Goal: Task Accomplishment & Management: Use online tool/utility

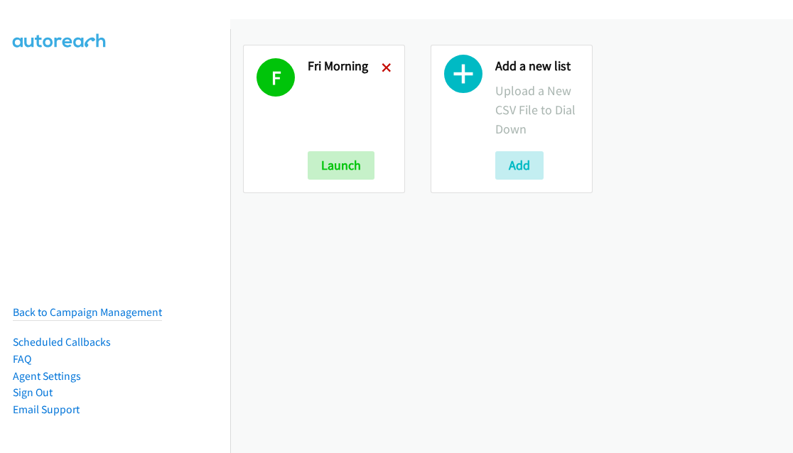
click at [384, 65] on icon at bounding box center [386, 69] width 10 height 10
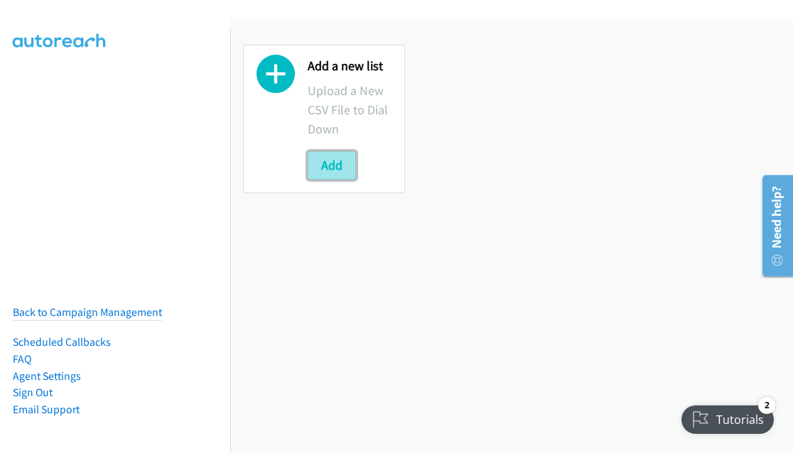
click at [327, 158] on button "Add" at bounding box center [332, 165] width 48 height 28
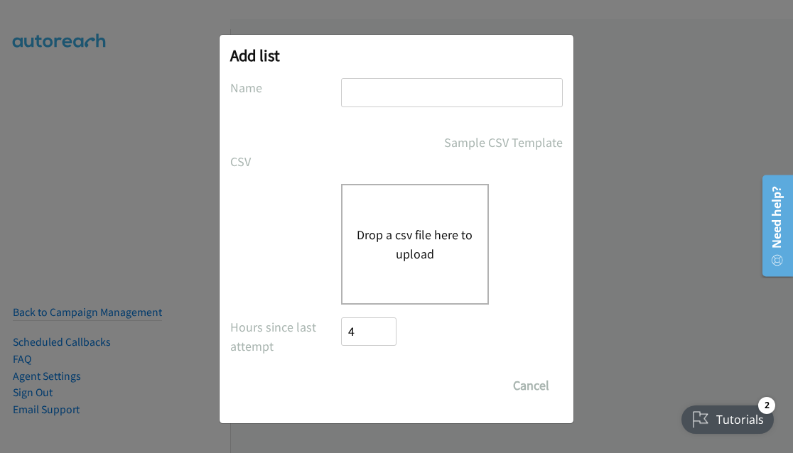
click at [428, 251] on button "Drop a csv file here to upload" at bounding box center [415, 244] width 117 height 38
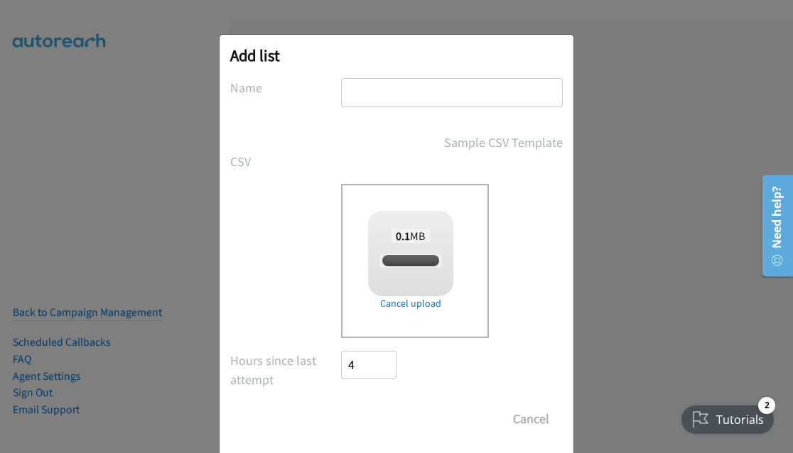
checkbox input "true"
click at [407, 93] on input "text" at bounding box center [452, 92] width 222 height 29
type input "Mon Morn"
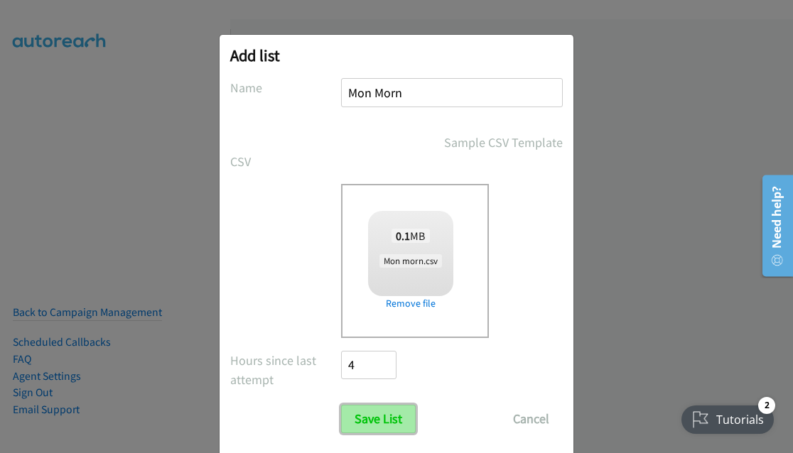
click at [375, 418] on input "Save List" at bounding box center [378, 419] width 75 height 28
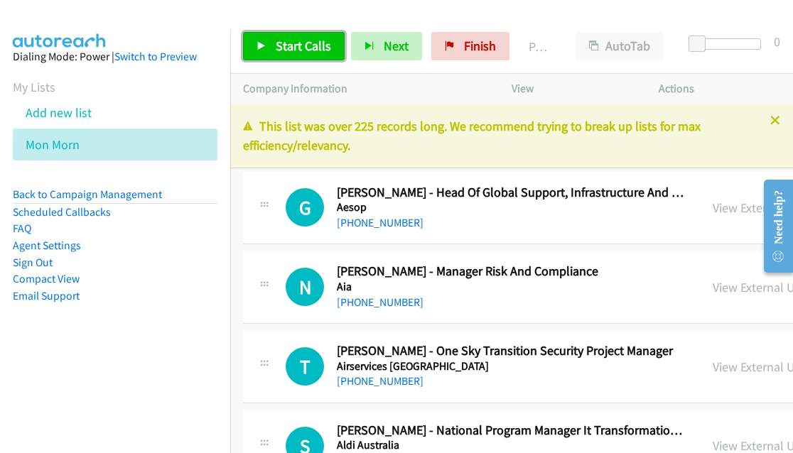
click at [293, 46] on span "Start Calls" at bounding box center [303, 46] width 55 height 16
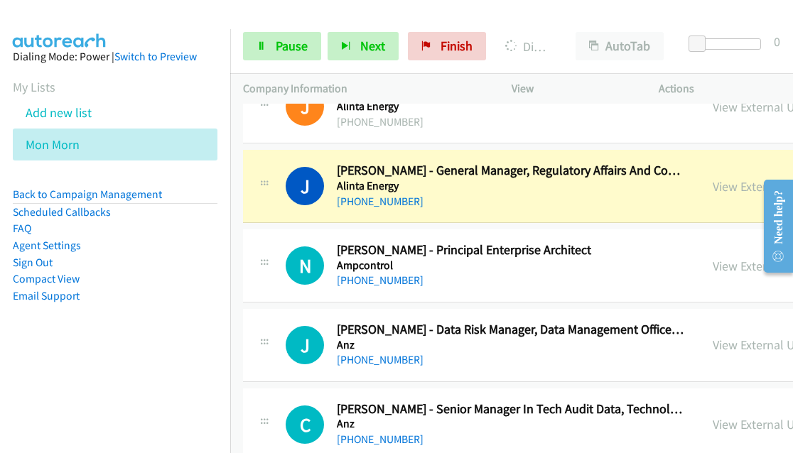
scroll to position [496, 0]
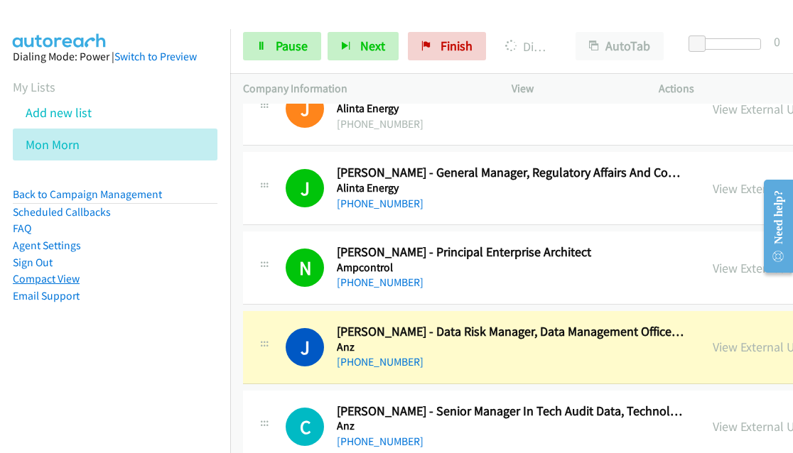
click at [43, 282] on link "Compact View" at bounding box center [46, 278] width 67 height 13
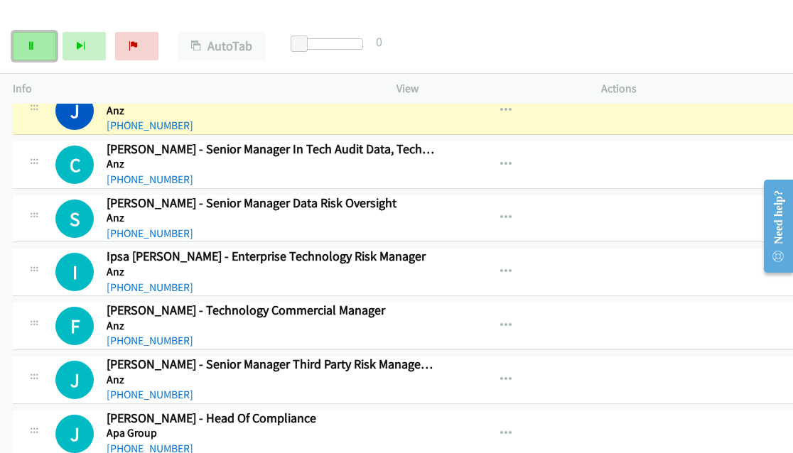
click at [42, 59] on link "Pause" at bounding box center [34, 46] width 43 height 28
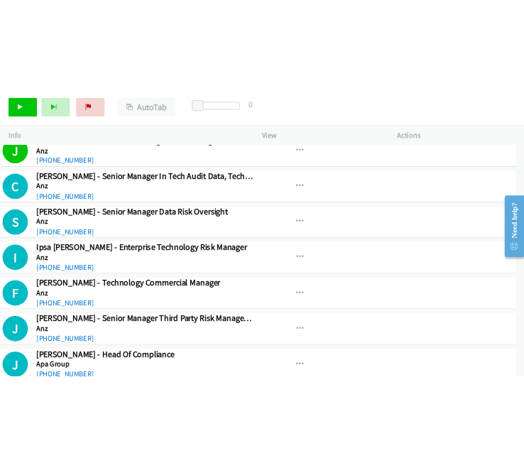
scroll to position [494, 0]
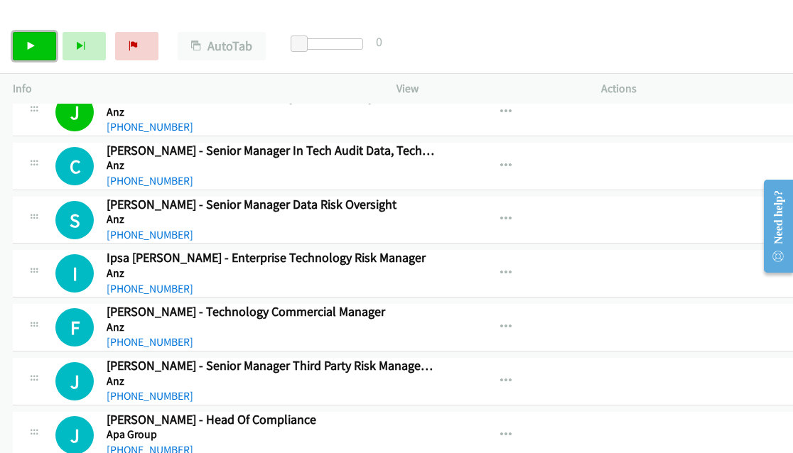
click at [36, 53] on link "Start Calls" at bounding box center [34, 46] width 43 height 28
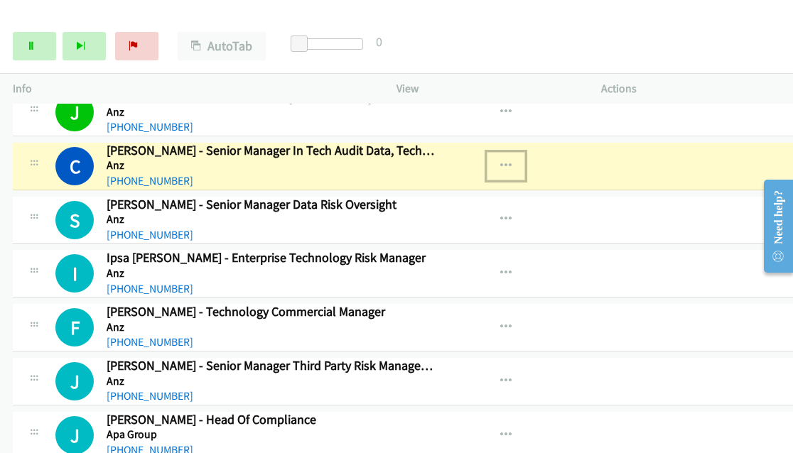
click at [504, 163] on icon "button" at bounding box center [505, 166] width 11 height 11
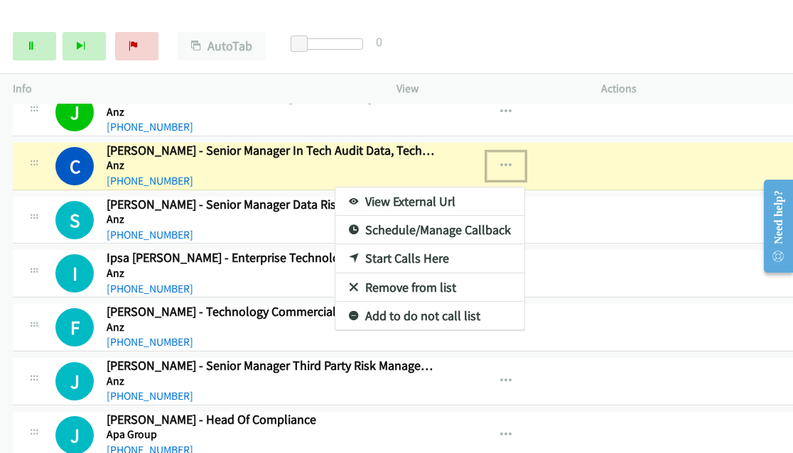
click at [396, 197] on link "View External Url" at bounding box center [429, 202] width 189 height 28
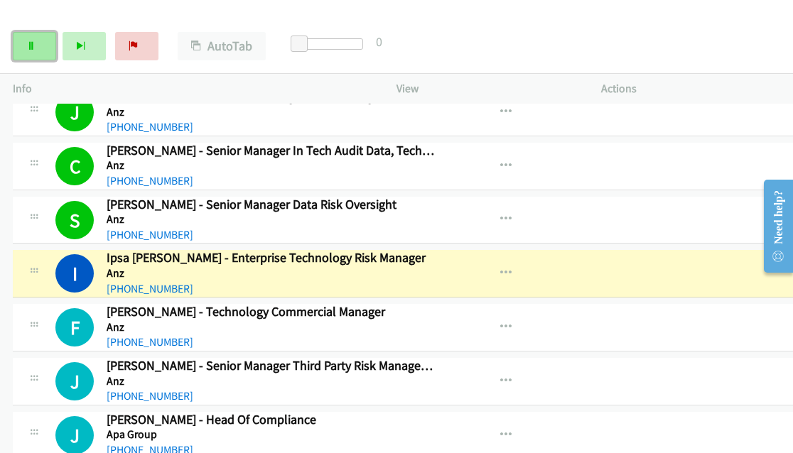
click at [39, 52] on link "Pause" at bounding box center [34, 46] width 43 height 28
click at [38, 56] on link "Start Calls" at bounding box center [34, 46] width 43 height 28
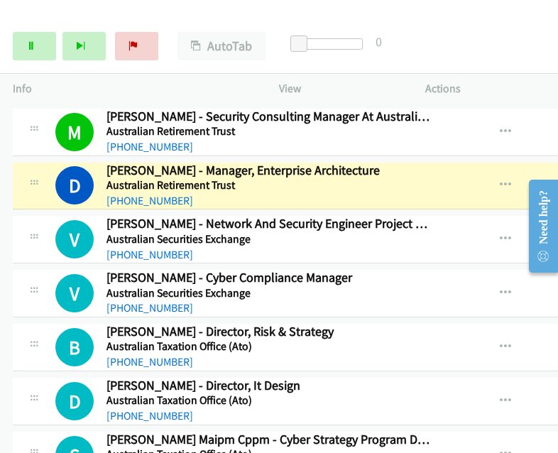
scroll to position [1303, 0]
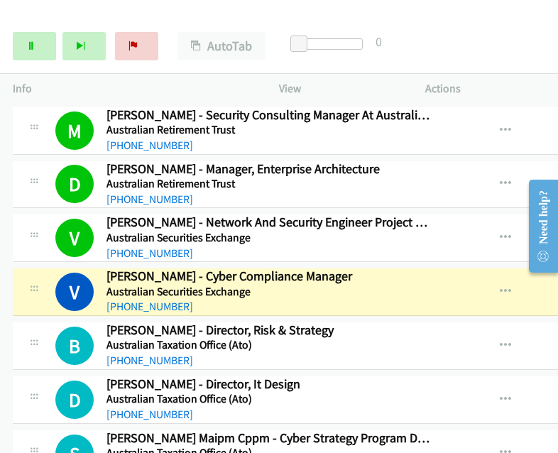
click at [514, 22] on div "Start Calls Pause Next Finish Dialing Vijay Balakrishnan - Cyber Compliance Man…" at bounding box center [279, 46] width 558 height 55
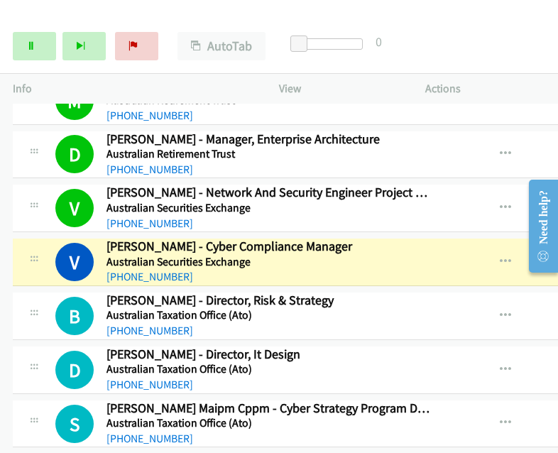
scroll to position [1343, 0]
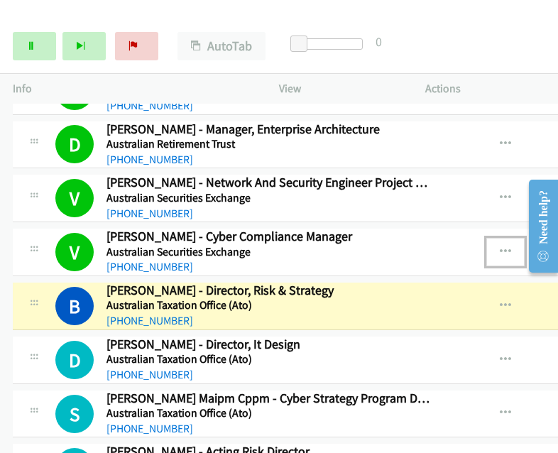
click at [502, 247] on icon "button" at bounding box center [505, 252] width 11 height 11
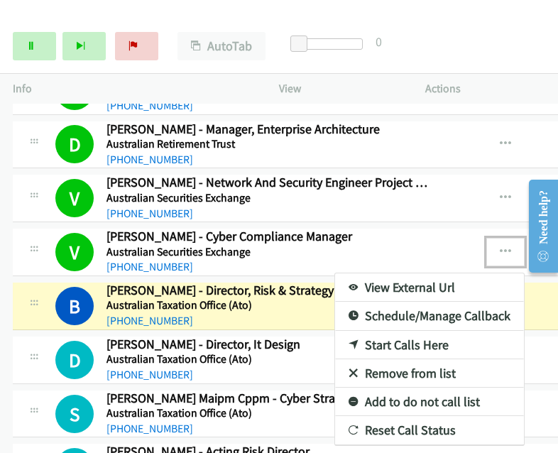
click at [397, 277] on link "View External Url" at bounding box center [429, 288] width 189 height 28
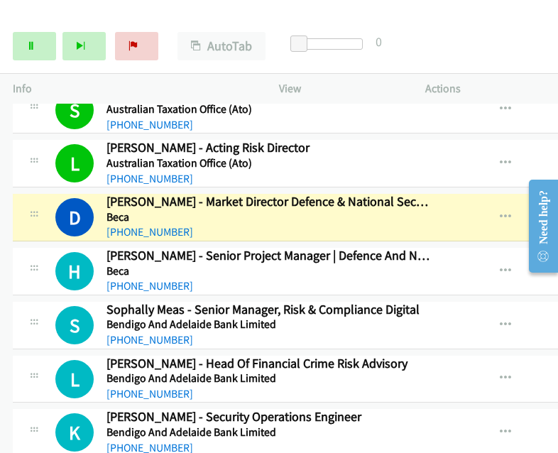
scroll to position [1648, 0]
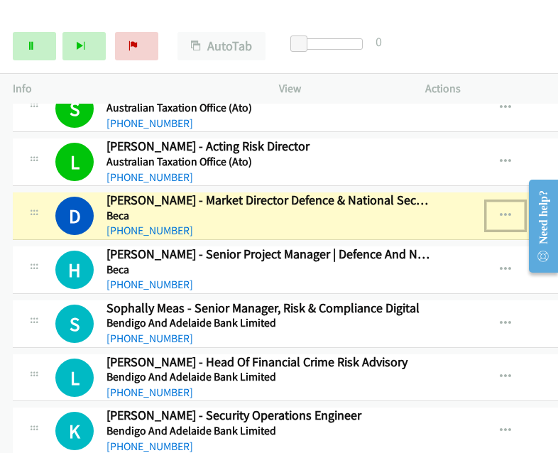
click at [504, 210] on icon "button" at bounding box center [505, 215] width 11 height 11
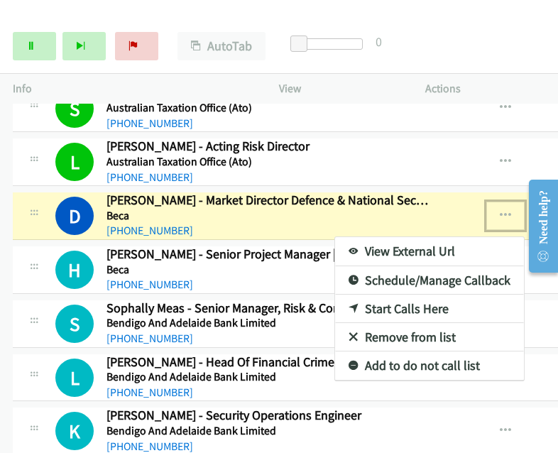
click at [413, 239] on link "View External Url" at bounding box center [429, 251] width 189 height 28
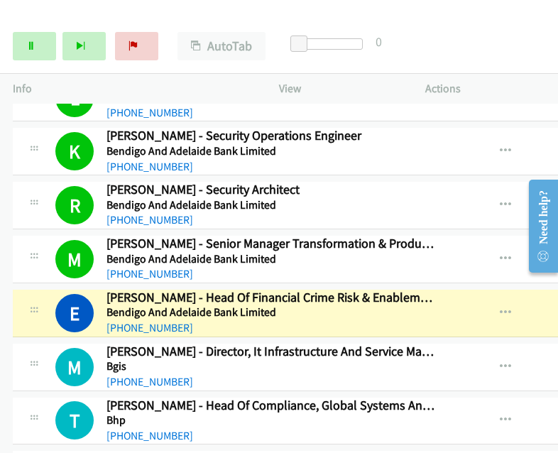
scroll to position [1938, 0]
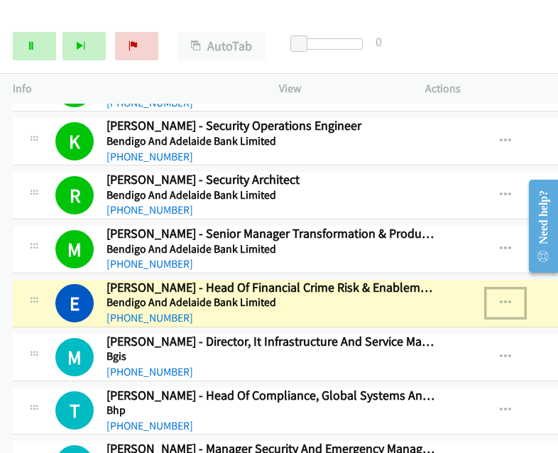
click at [502, 298] on icon "button" at bounding box center [505, 303] width 11 height 11
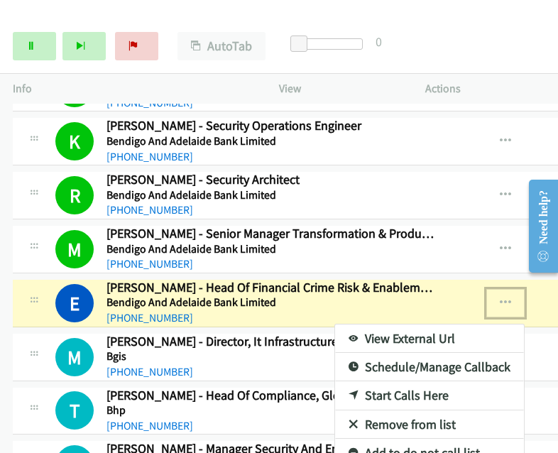
click at [408, 331] on link "View External Url" at bounding box center [429, 339] width 189 height 28
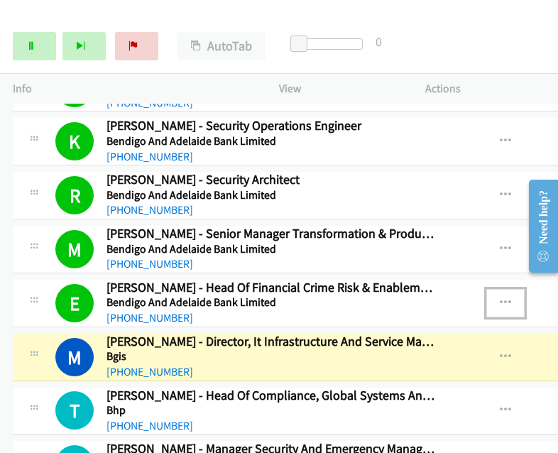
click at [506, 303] on button "button" at bounding box center [506, 303] width 38 height 28
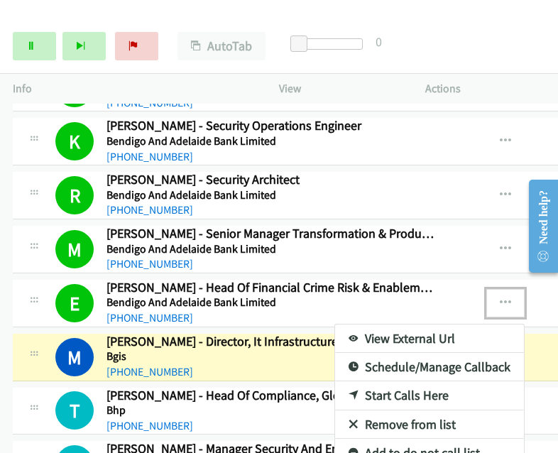
click at [504, 294] on div at bounding box center [279, 226] width 558 height 453
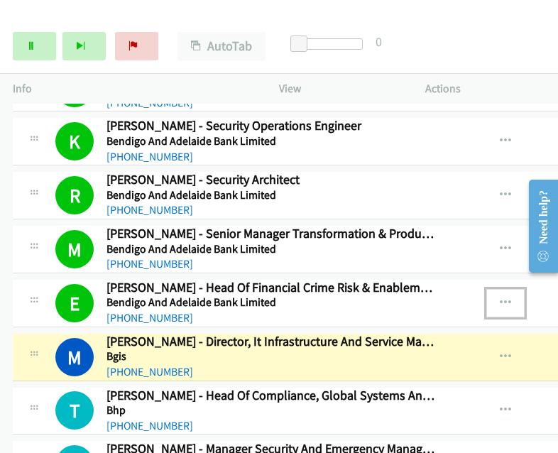
click at [504, 298] on icon "button" at bounding box center [505, 303] width 11 height 11
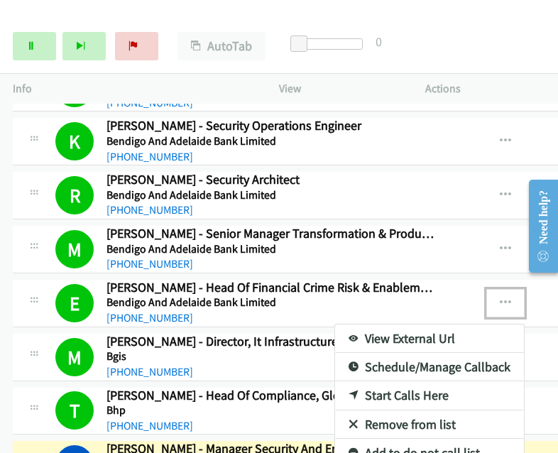
click at [245, 19] on div at bounding box center [279, 226] width 558 height 453
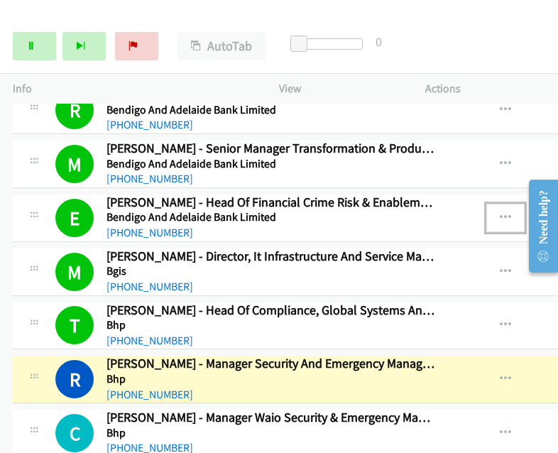
scroll to position [2222, 0]
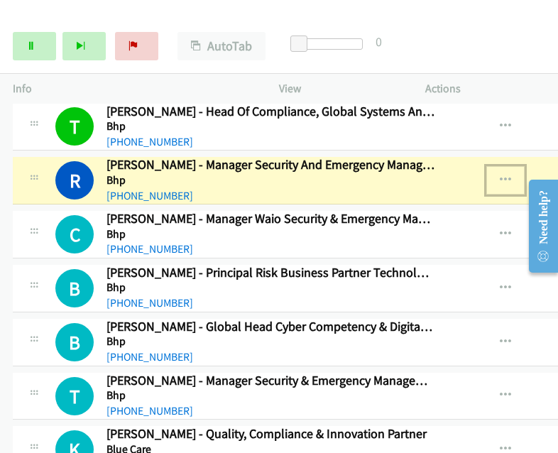
click at [502, 175] on icon "button" at bounding box center [505, 180] width 11 height 11
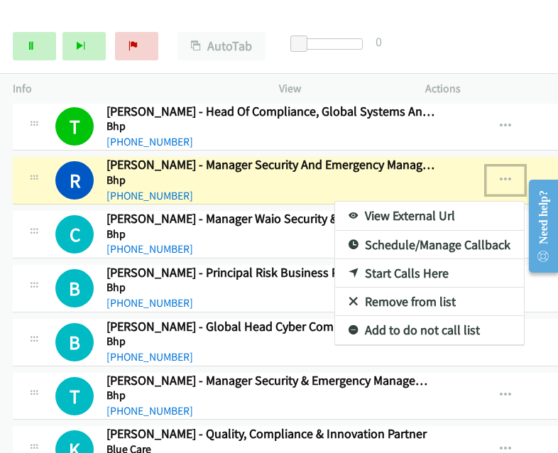
click at [402, 202] on link "View External Url" at bounding box center [429, 216] width 189 height 28
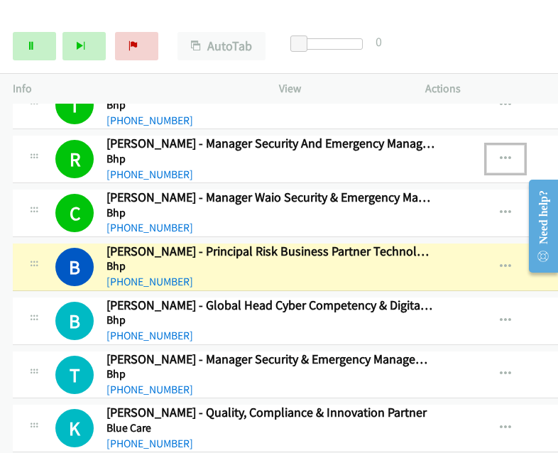
scroll to position [2245, 0]
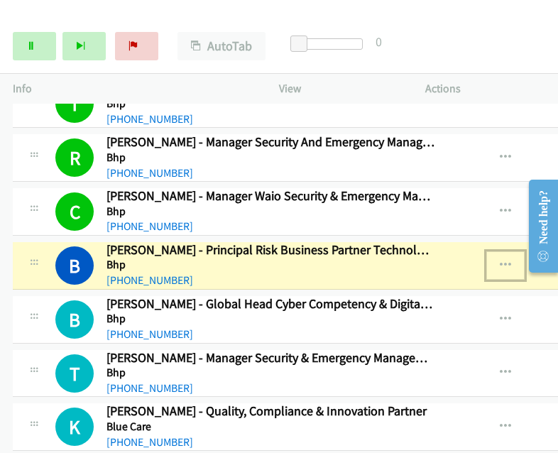
click at [500, 260] on icon "button" at bounding box center [505, 265] width 11 height 11
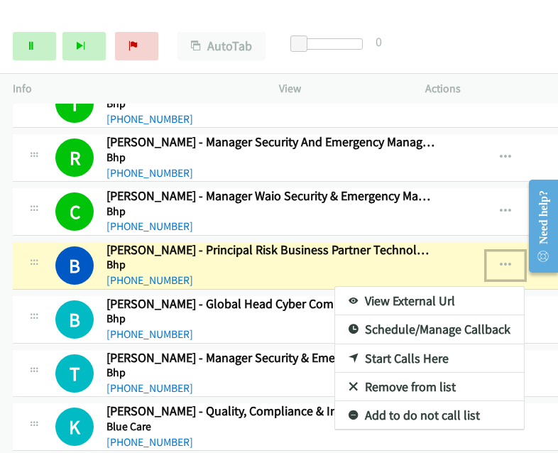
click at [397, 289] on link "View External Url" at bounding box center [429, 301] width 189 height 28
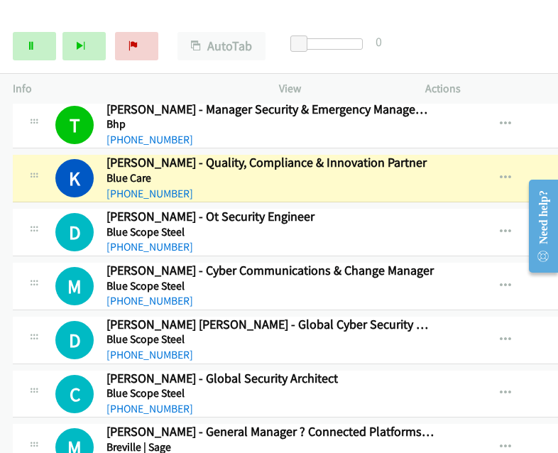
scroll to position [2495, 0]
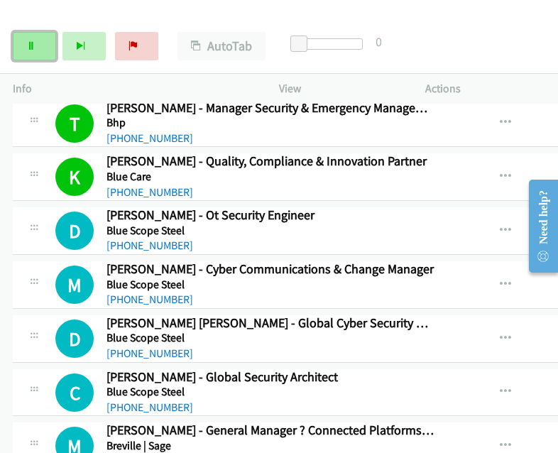
click at [17, 50] on link "Pause" at bounding box center [34, 46] width 43 height 28
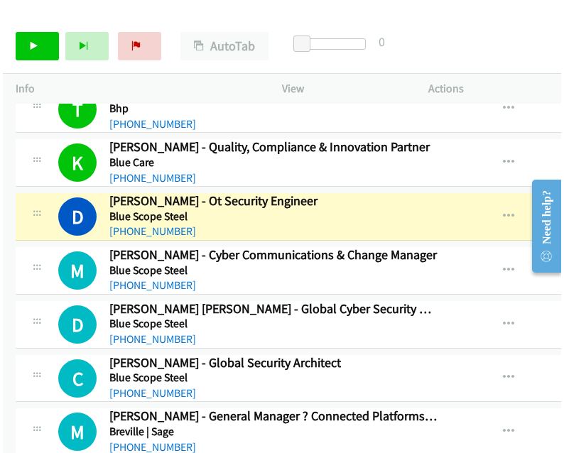
scroll to position [2507, 0]
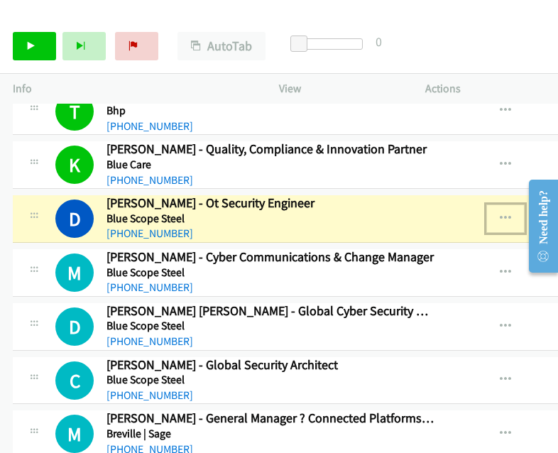
click at [502, 213] on icon "button" at bounding box center [505, 218] width 11 height 11
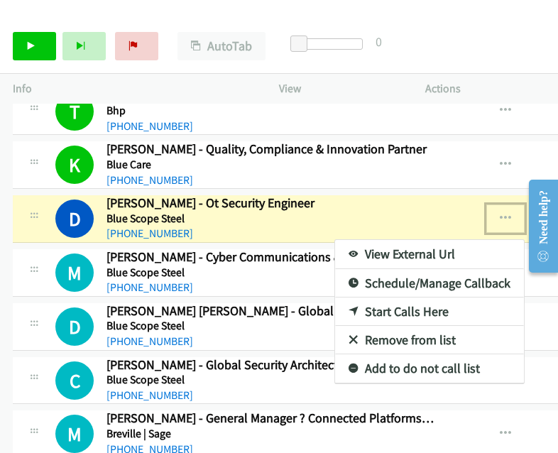
click at [396, 245] on link "View External Url" at bounding box center [429, 254] width 189 height 28
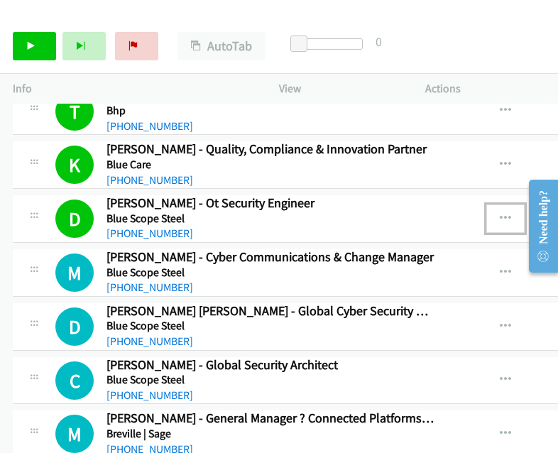
click at [507, 213] on icon "button" at bounding box center [505, 218] width 11 height 11
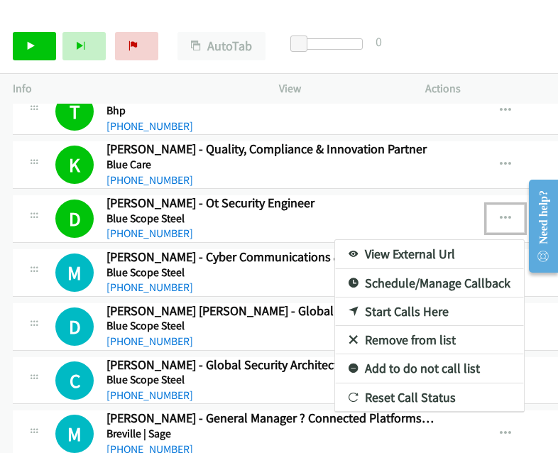
click at [411, 240] on link "View External Url" at bounding box center [429, 254] width 189 height 28
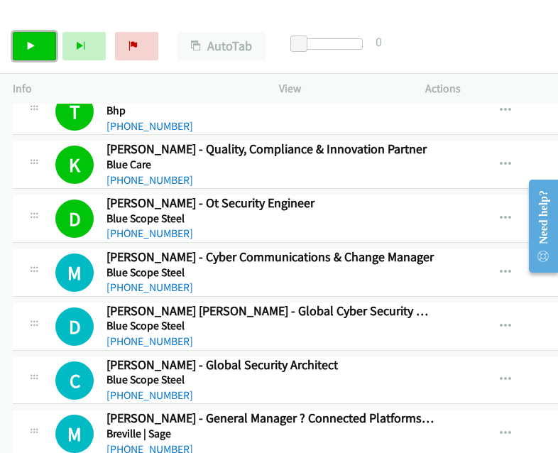
click at [33, 40] on link "Start Calls" at bounding box center [34, 46] width 43 height 28
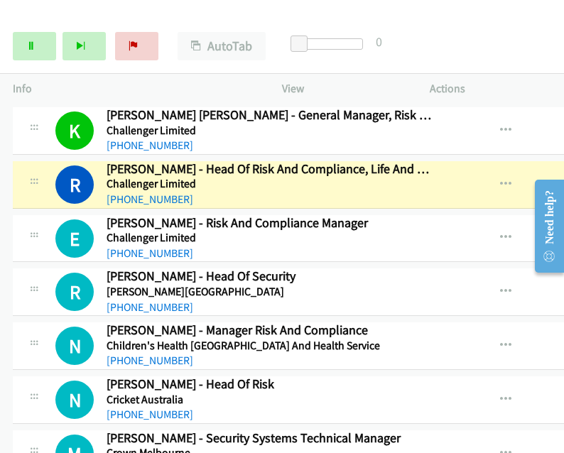
scroll to position [3512, 0]
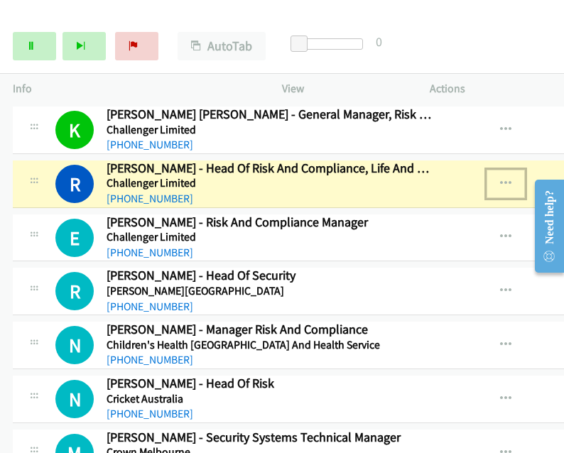
click at [502, 178] on icon "button" at bounding box center [505, 183] width 11 height 11
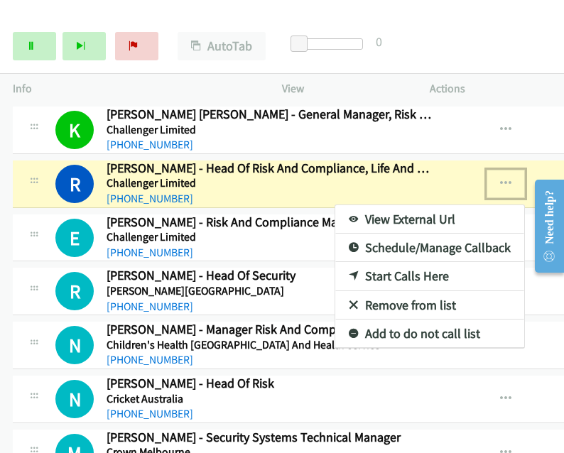
click at [426, 205] on link "View External Url" at bounding box center [429, 219] width 189 height 28
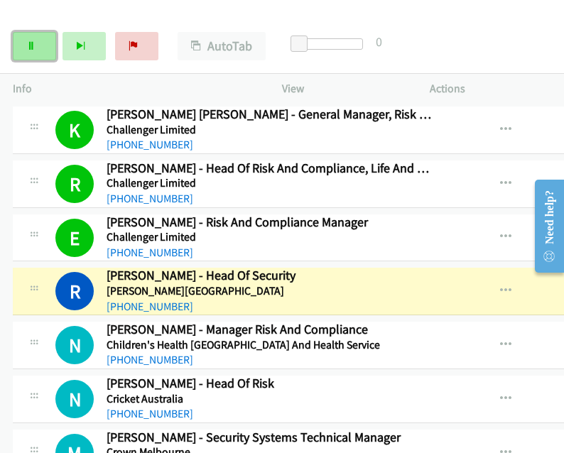
click at [26, 53] on link "Pause" at bounding box center [34, 46] width 43 height 28
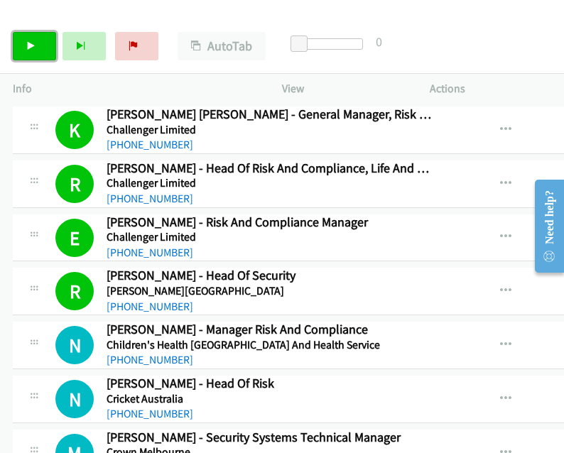
click at [43, 37] on link "Start Calls" at bounding box center [34, 46] width 43 height 28
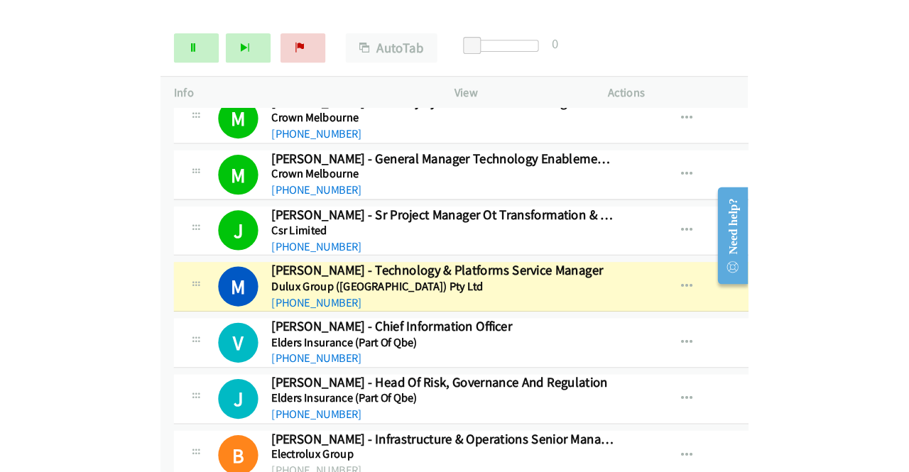
scroll to position [3853, 0]
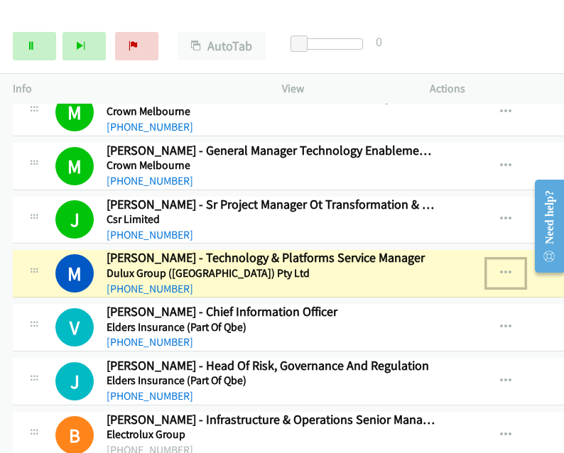
click at [500, 268] on icon "button" at bounding box center [505, 273] width 11 height 11
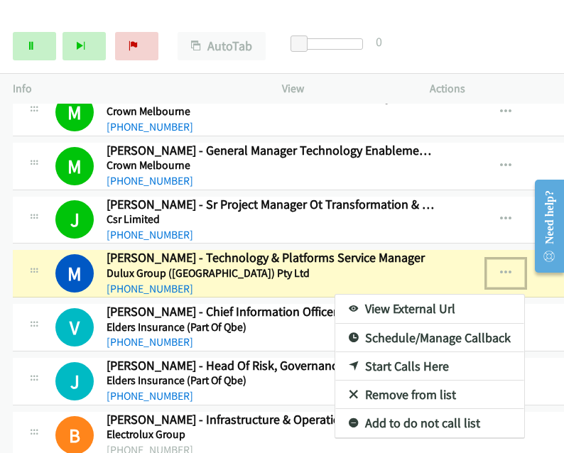
click at [422, 295] on link "View External Url" at bounding box center [429, 309] width 189 height 28
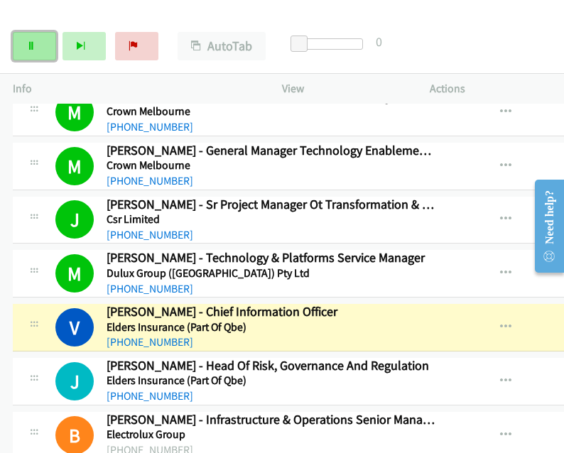
click at [27, 45] on icon at bounding box center [31, 47] width 10 height 10
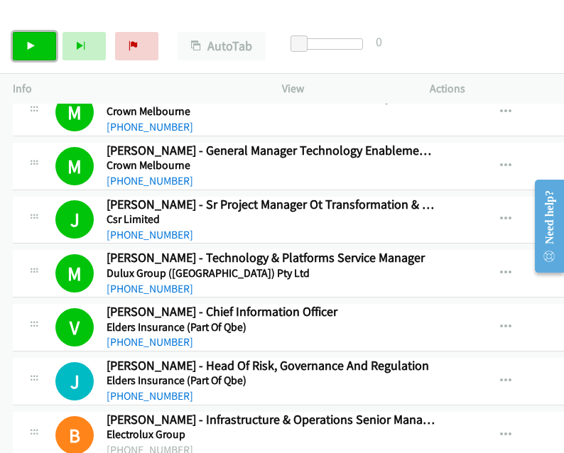
click at [26, 50] on icon at bounding box center [31, 47] width 10 height 10
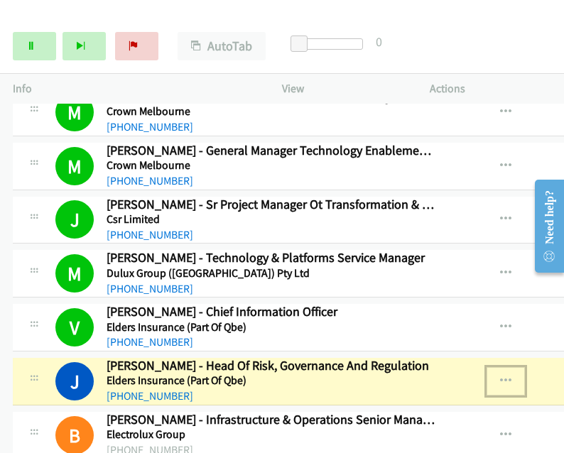
click at [507, 376] on icon "button" at bounding box center [505, 381] width 11 height 11
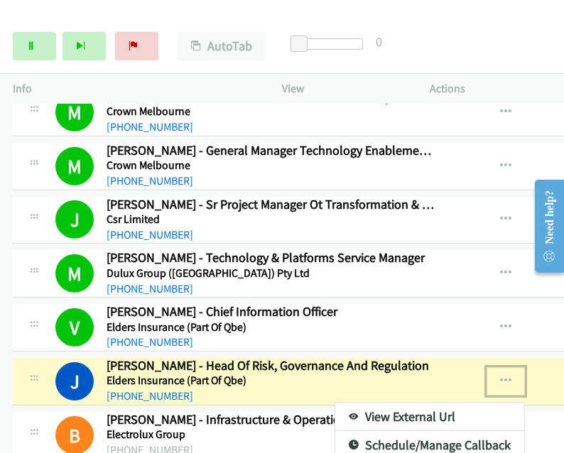
click at [418, 403] on link "View External Url" at bounding box center [429, 417] width 189 height 28
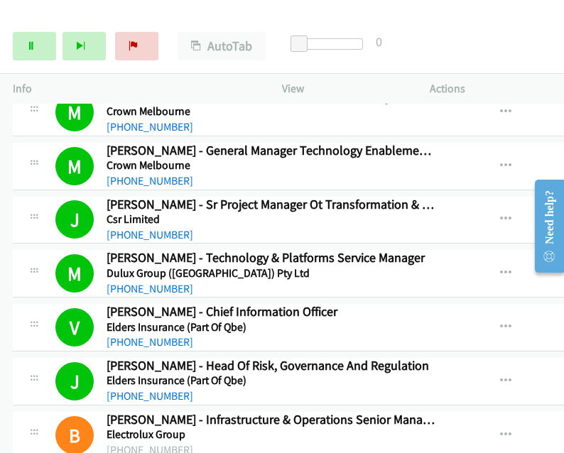
click at [25, 61] on div "Start Calls Pause Next Finish Call Completed AutoTab AutoTab 0" at bounding box center [282, 46] width 564 height 55
click at [26, 55] on link "Pause" at bounding box center [34, 46] width 43 height 28
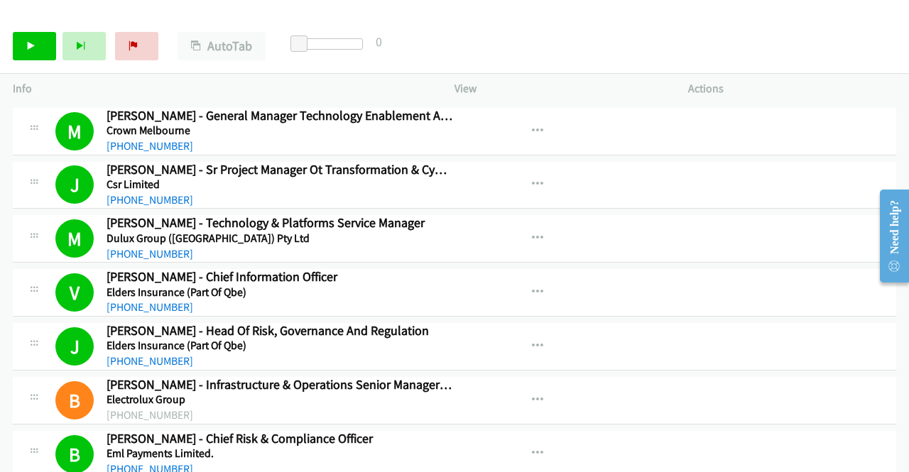
scroll to position [3868, 0]
click at [38, 57] on link "Start Calls" at bounding box center [34, 46] width 43 height 28
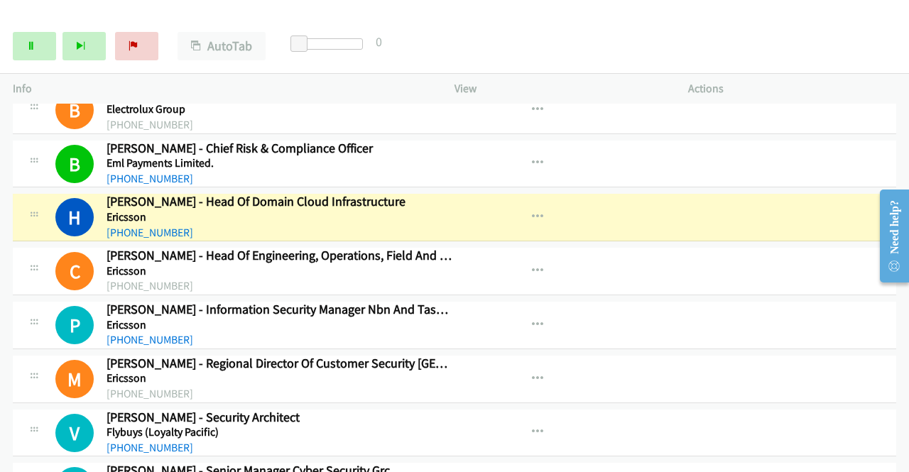
scroll to position [4160, 0]
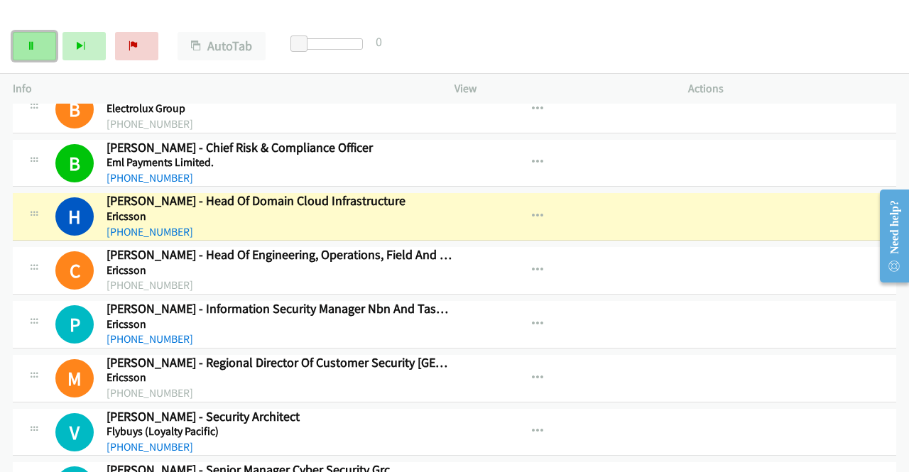
click at [28, 49] on icon at bounding box center [31, 47] width 10 height 10
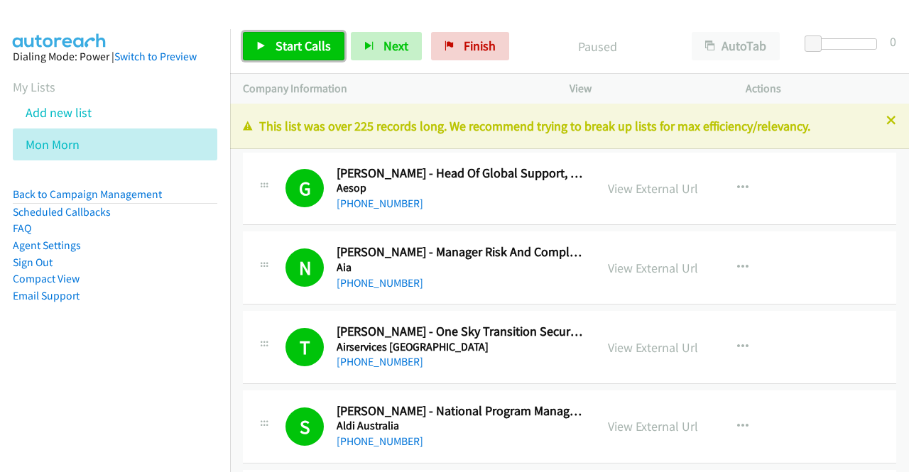
click at [296, 43] on span "Start Calls" at bounding box center [303, 46] width 55 height 16
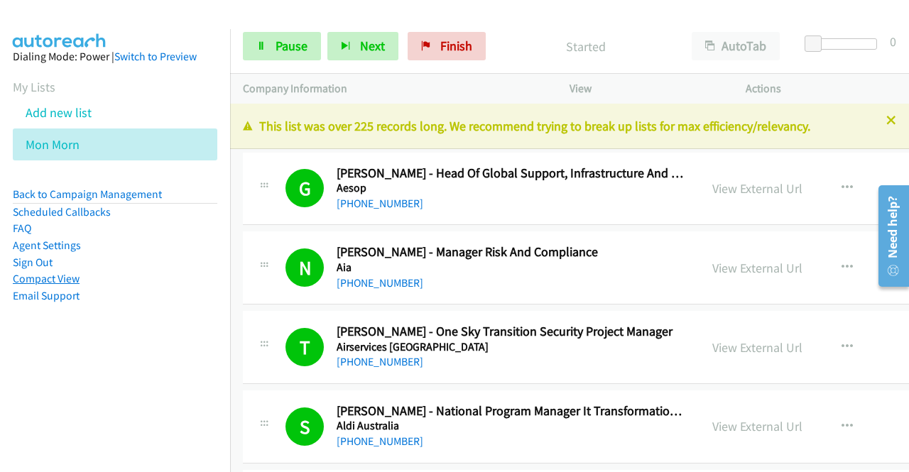
click at [66, 281] on link "Compact View" at bounding box center [46, 278] width 67 height 13
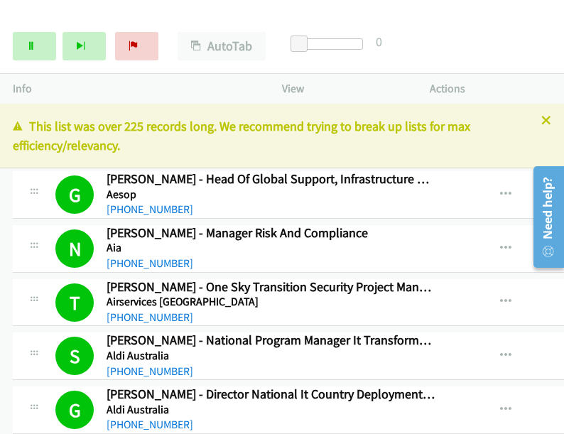
click at [524, 76] on div "Actions" at bounding box center [491, 89] width 148 height 30
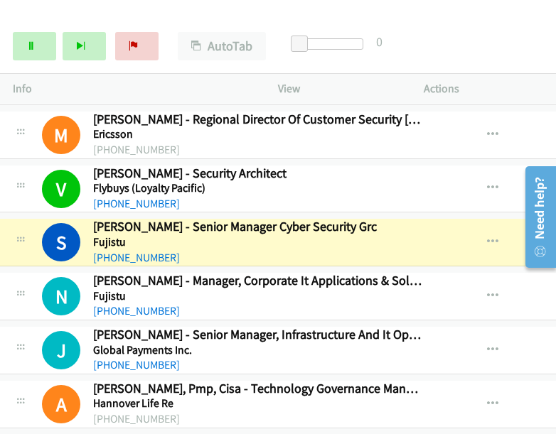
scroll to position [4422, 13]
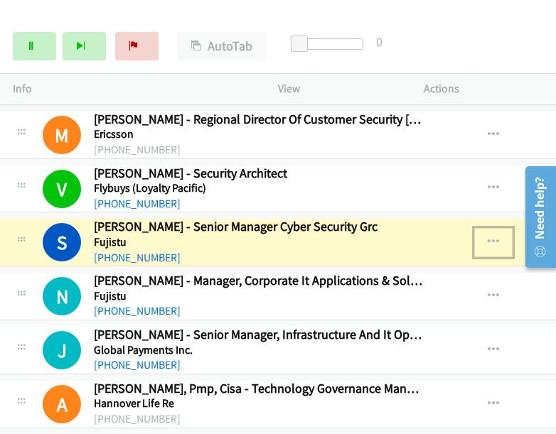
click at [489, 237] on icon "button" at bounding box center [492, 242] width 11 height 11
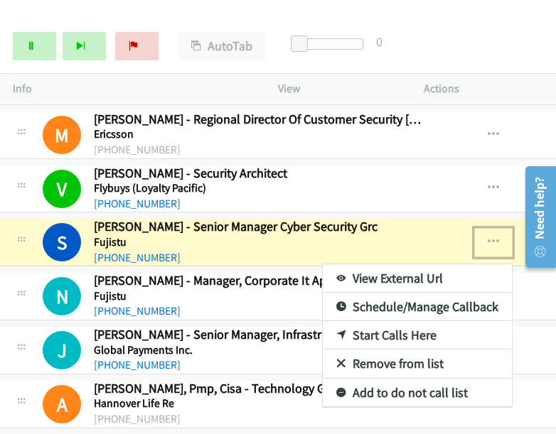
click at [391, 264] on link "View External Url" at bounding box center [417, 278] width 189 height 28
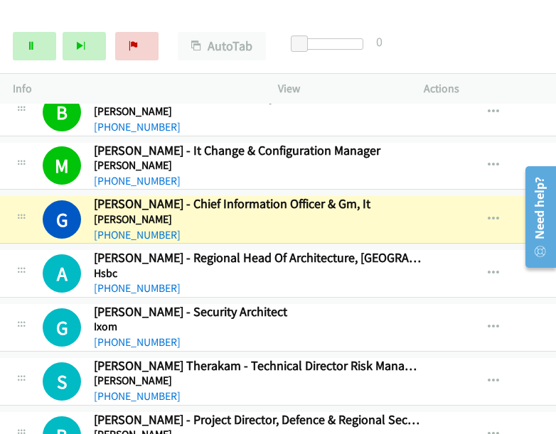
scroll to position [4771, 13]
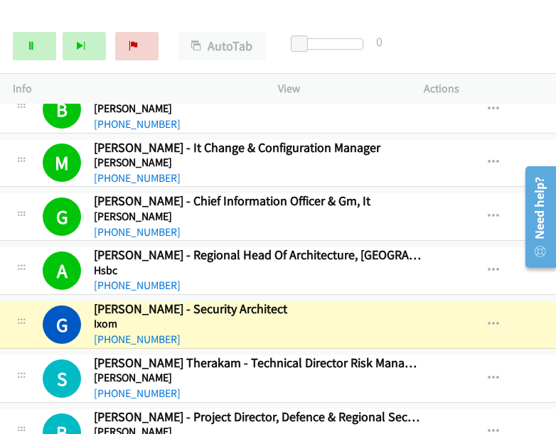
click at [36, 19] on div "Start Calls Pause Next Finish Dialing [PERSON_NAME] - Security Architect AutoTa…" at bounding box center [278, 46] width 556 height 55
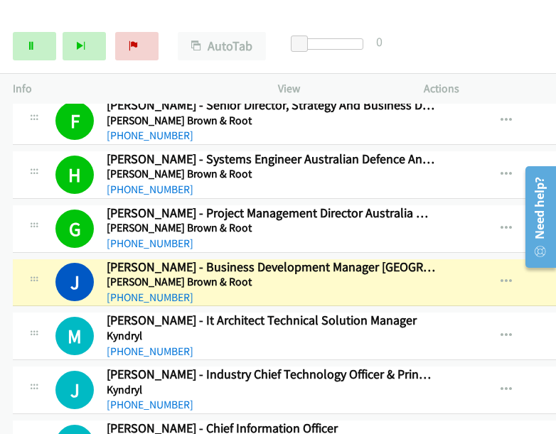
scroll to position [5524, 0]
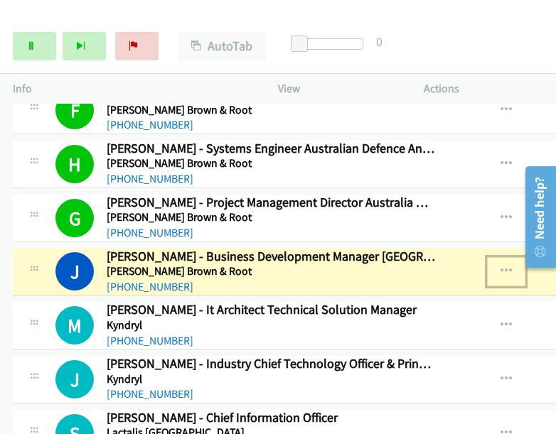
drag, startPoint x: 506, startPoint y: 242, endPoint x: 498, endPoint y: 243, distance: 7.9
click at [500, 266] on icon "button" at bounding box center [505, 271] width 11 height 11
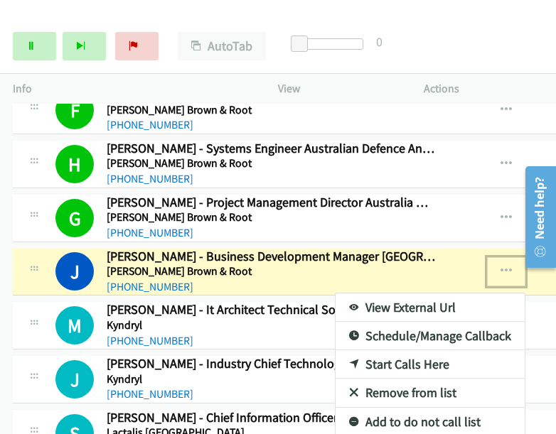
click at [405, 293] on link "View External Url" at bounding box center [429, 307] width 189 height 28
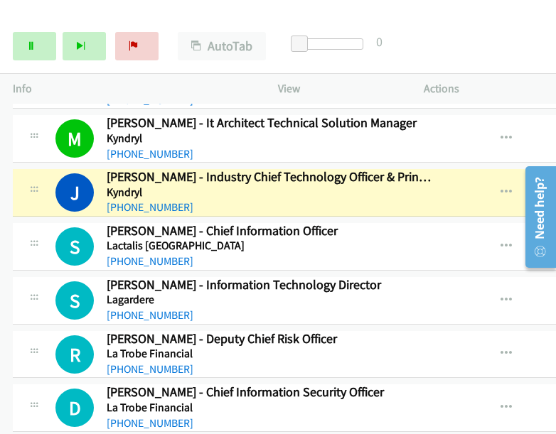
scroll to position [5731, 0]
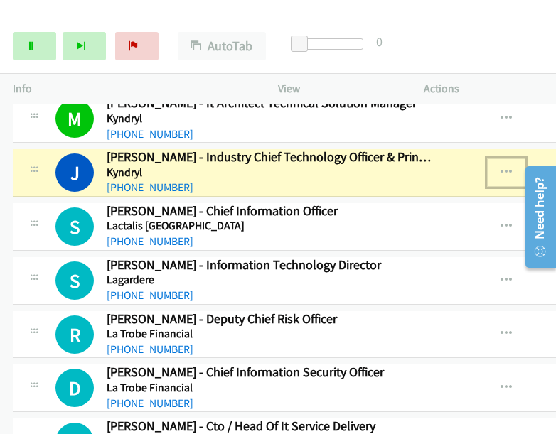
click at [504, 167] on icon "button" at bounding box center [505, 172] width 11 height 11
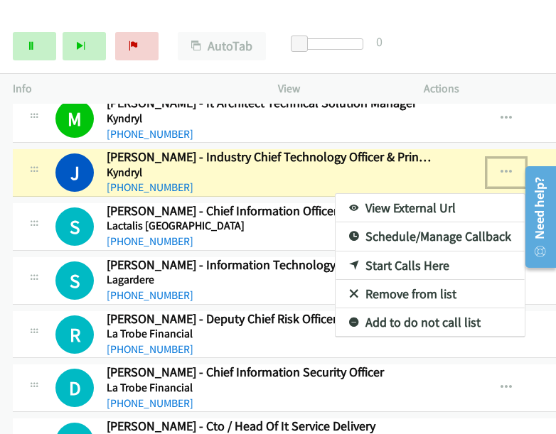
click at [422, 194] on link "View External Url" at bounding box center [429, 208] width 189 height 28
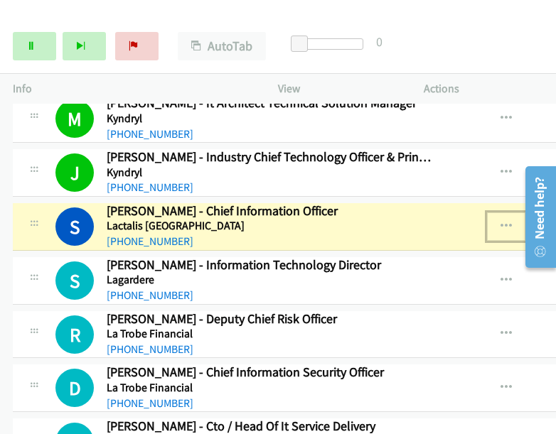
click at [504, 212] on button "button" at bounding box center [506, 226] width 38 height 28
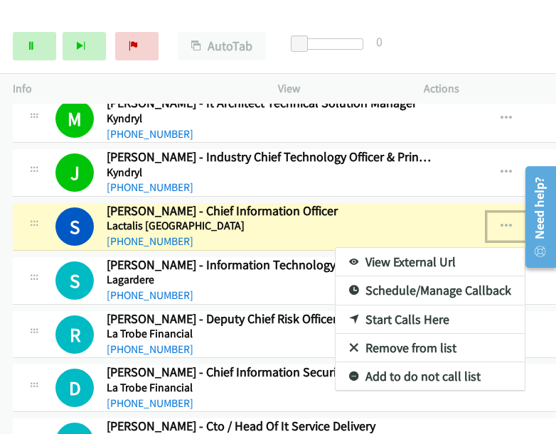
click at [395, 248] on link "View External Url" at bounding box center [429, 262] width 189 height 28
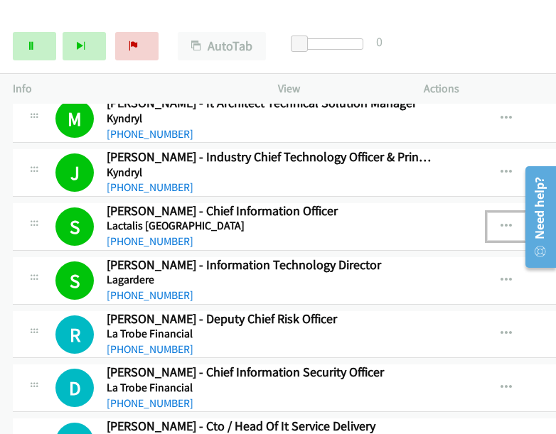
click at [502, 221] on icon "button" at bounding box center [505, 226] width 11 height 11
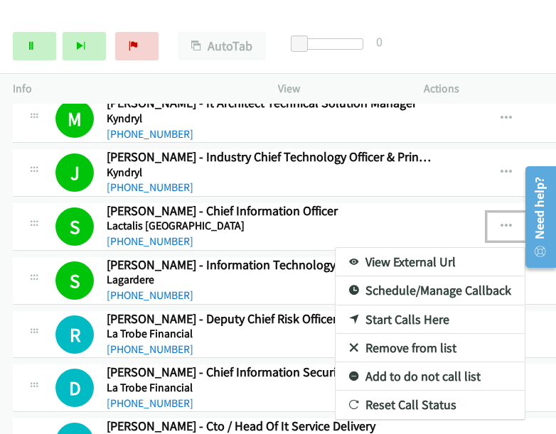
click at [370, 248] on link "View External Url" at bounding box center [429, 262] width 189 height 28
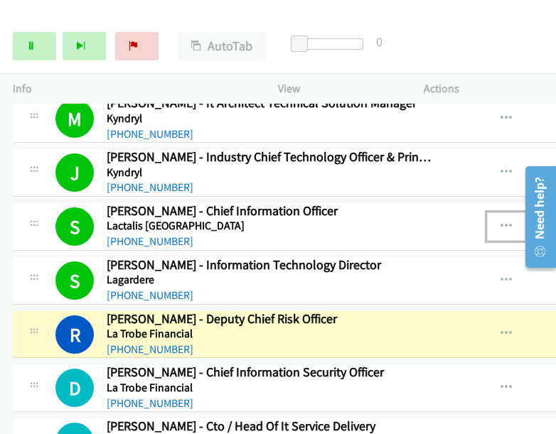
scroll to position [5776, 0]
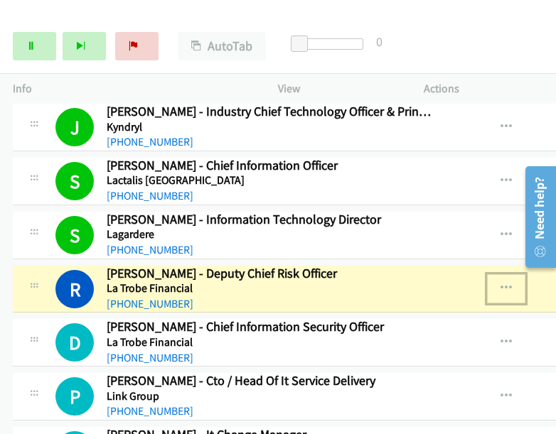
click at [504, 283] on icon "button" at bounding box center [505, 288] width 11 height 11
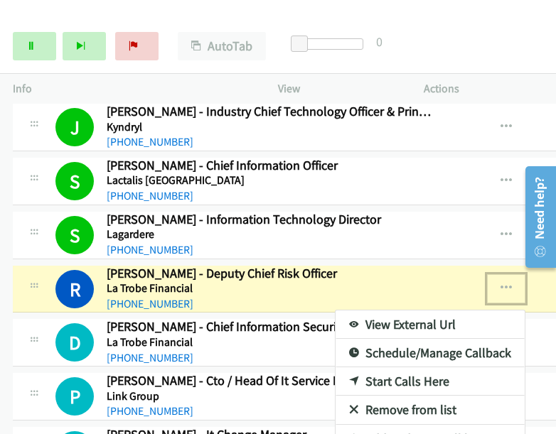
click at [404, 310] on link "View External Url" at bounding box center [429, 324] width 189 height 28
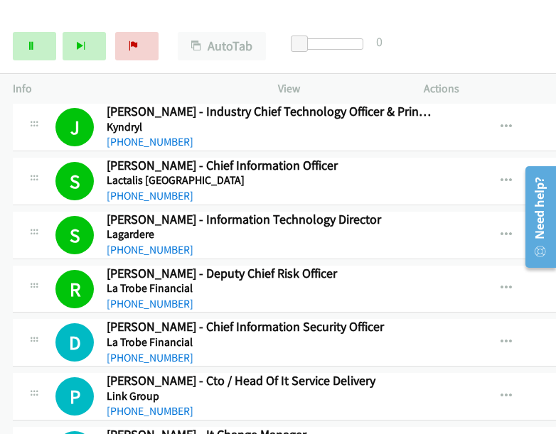
click at [31, 28] on div "Start Calls Pause Next Finish Call Completed AutoTab AutoTab 0" at bounding box center [278, 46] width 556 height 55
click at [34, 42] on icon at bounding box center [31, 47] width 10 height 10
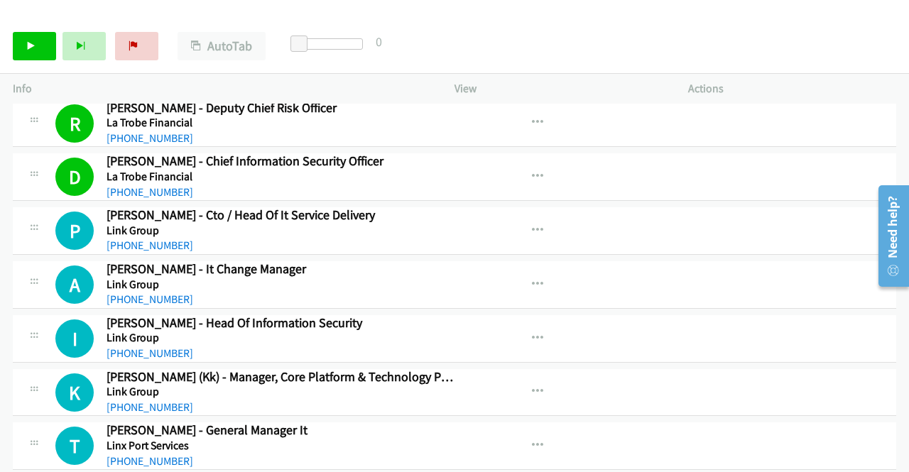
scroll to position [5904, 0]
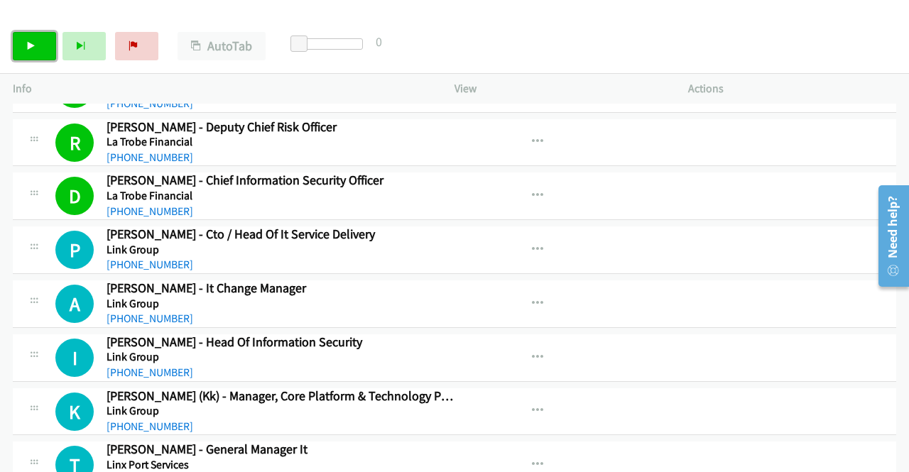
click at [39, 43] on link "Start Calls" at bounding box center [34, 46] width 43 height 28
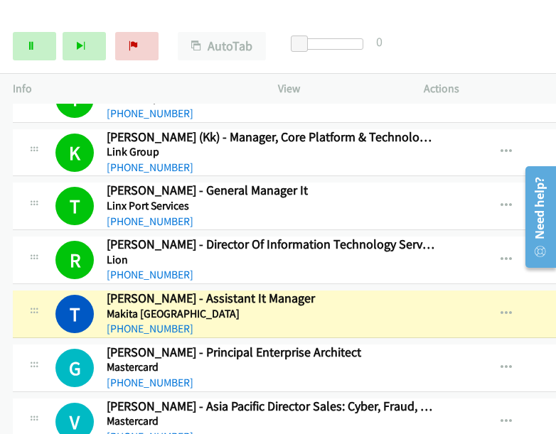
scroll to position [6183, 0]
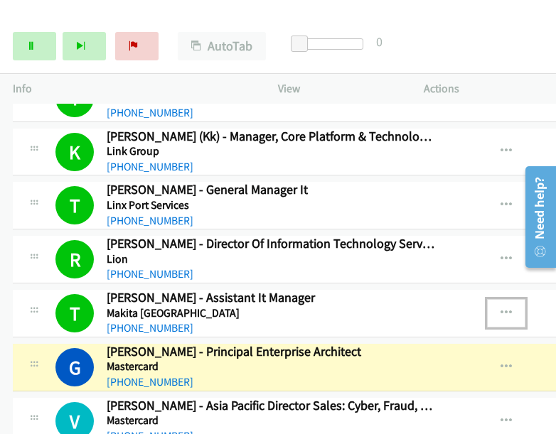
drag, startPoint x: 507, startPoint y: 286, endPoint x: 492, endPoint y: 283, distance: 15.1
click at [492, 299] on button "button" at bounding box center [506, 313] width 38 height 28
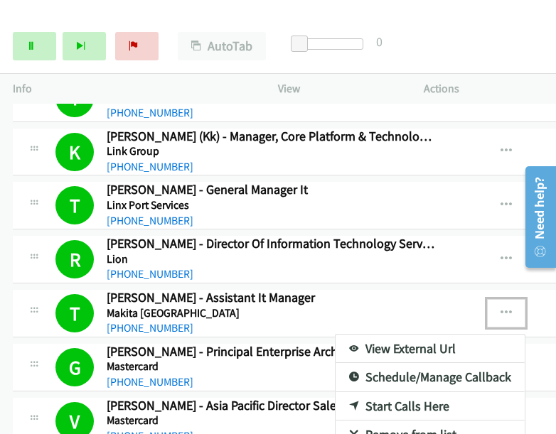
click at [438, 28] on div at bounding box center [278, 217] width 556 height 434
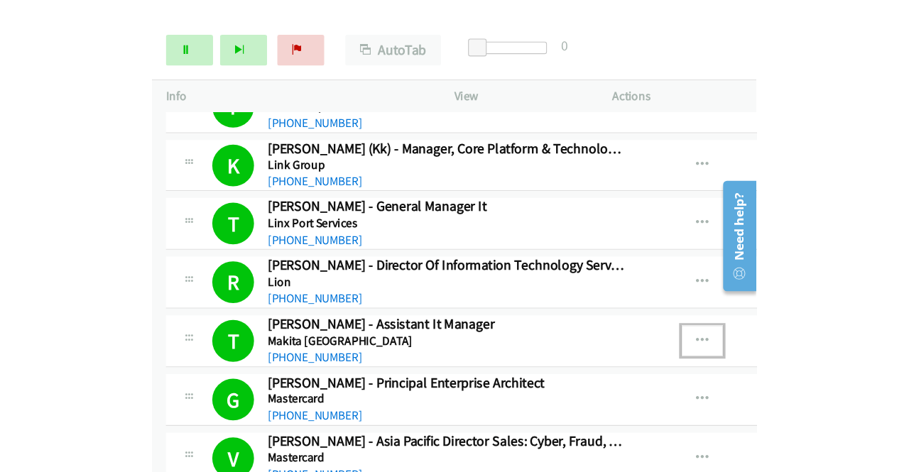
scroll to position [6467, 0]
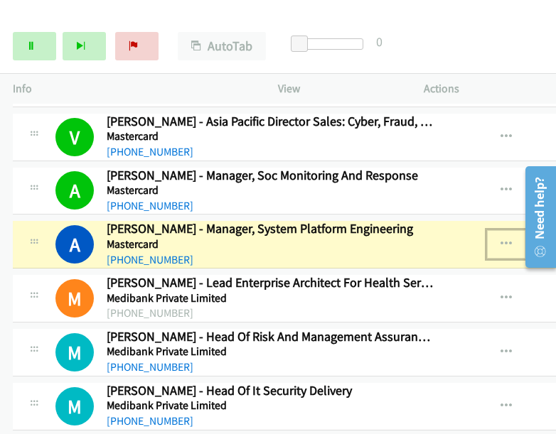
click at [500, 239] on icon "button" at bounding box center [505, 244] width 11 height 11
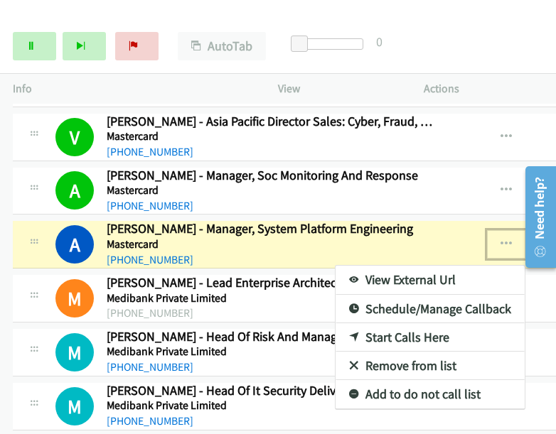
click at [398, 266] on link "View External Url" at bounding box center [429, 280] width 189 height 28
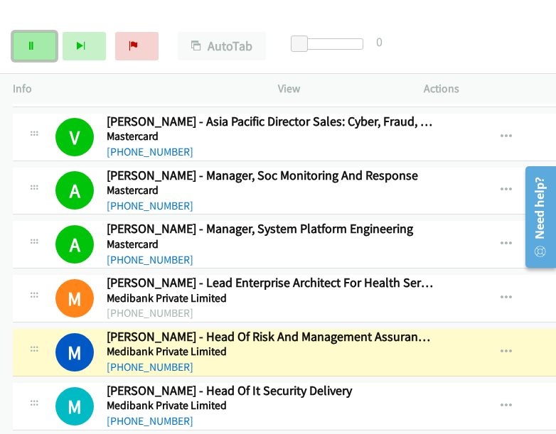
click at [38, 50] on link "Pause" at bounding box center [34, 46] width 43 height 28
click at [500, 347] on icon "button" at bounding box center [505, 352] width 11 height 11
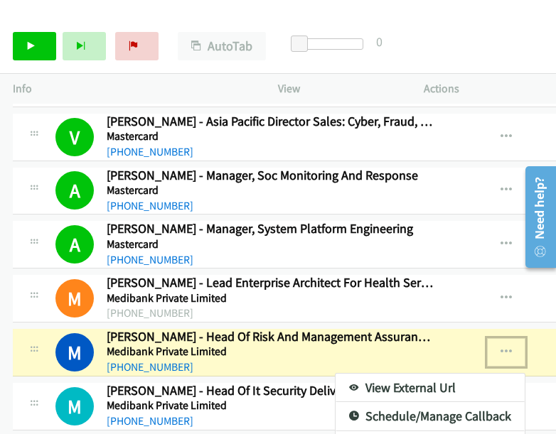
click at [424, 374] on link "View External Url" at bounding box center [429, 388] width 189 height 28
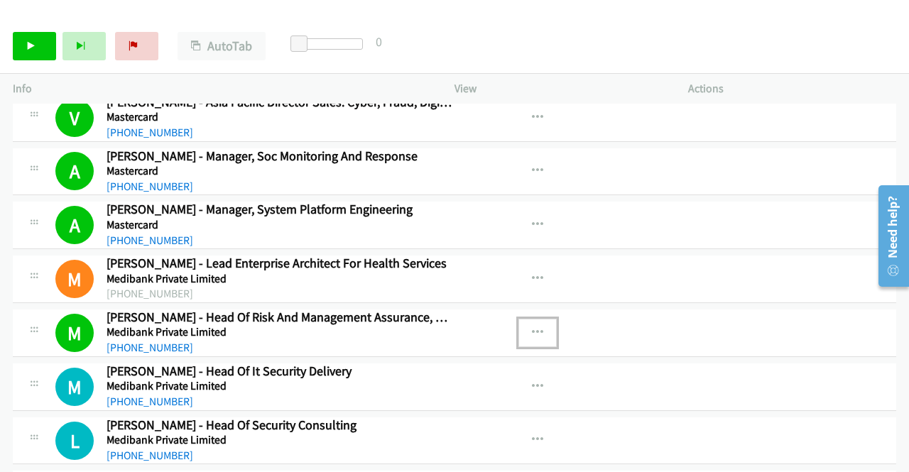
scroll to position [6448, 0]
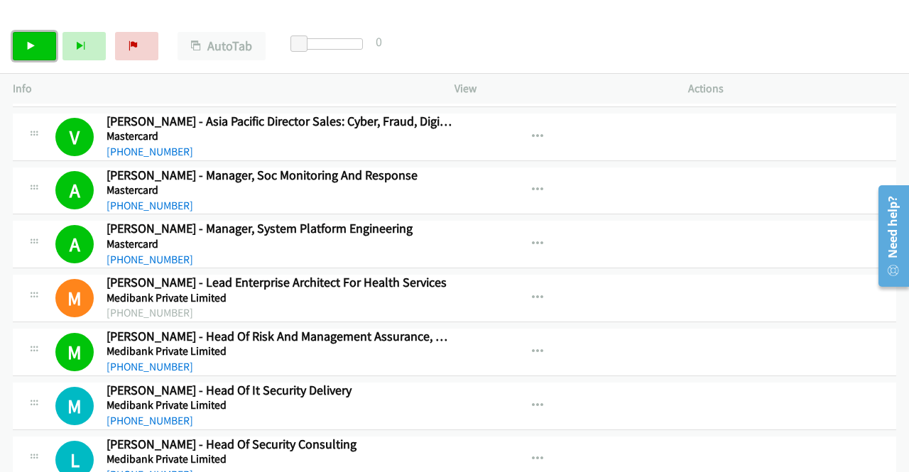
click at [23, 52] on link "Start Calls" at bounding box center [34, 46] width 43 height 28
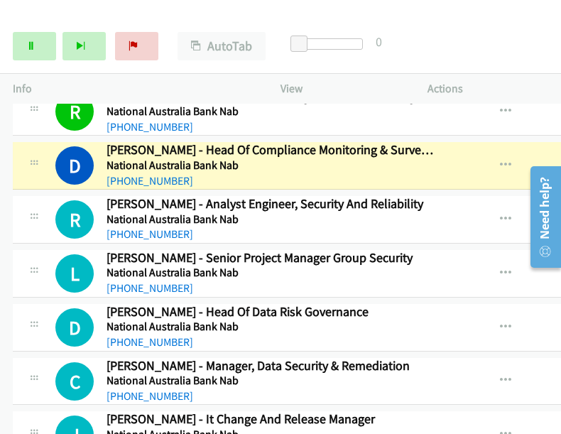
scroll to position [7409, 0]
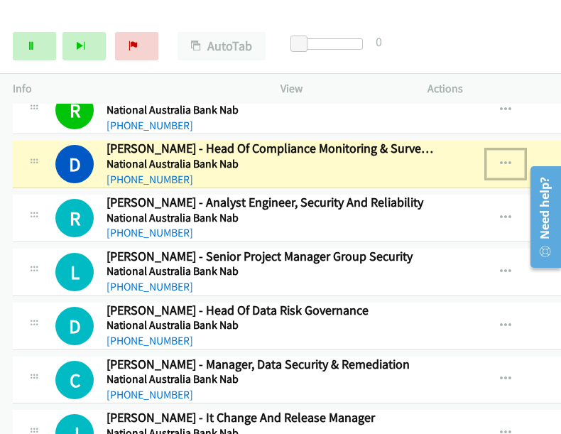
click at [502, 158] on icon "button" at bounding box center [505, 163] width 11 height 11
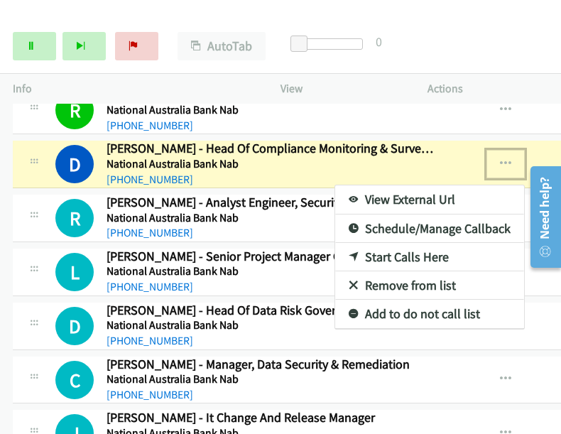
click at [420, 185] on link "View External Url" at bounding box center [429, 199] width 189 height 28
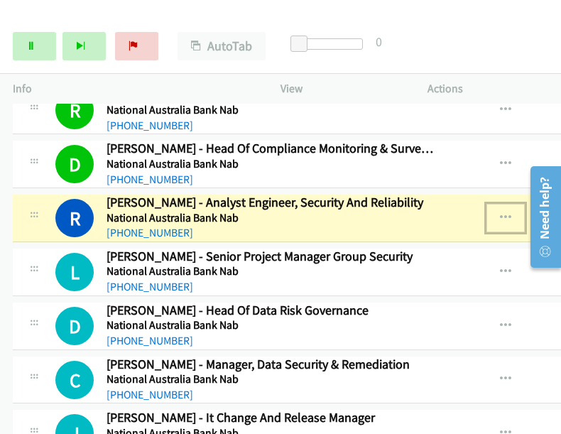
click at [503, 212] on icon "button" at bounding box center [505, 217] width 11 height 11
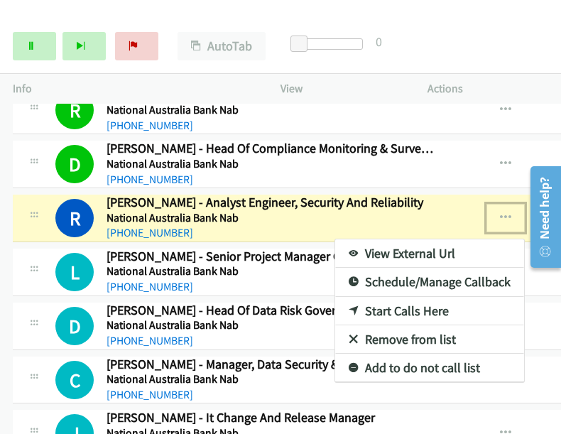
click at [429, 239] on link "View External Url" at bounding box center [429, 253] width 189 height 28
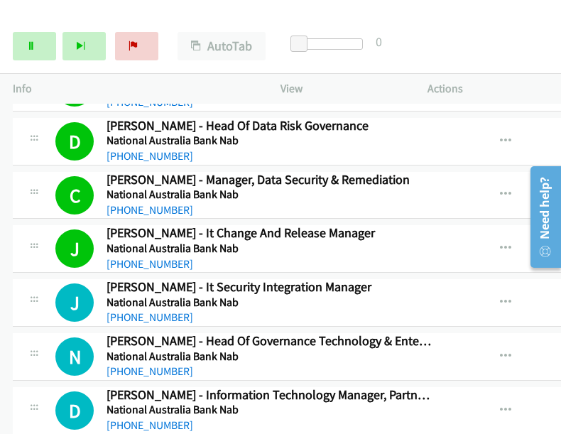
scroll to position [7596, 0]
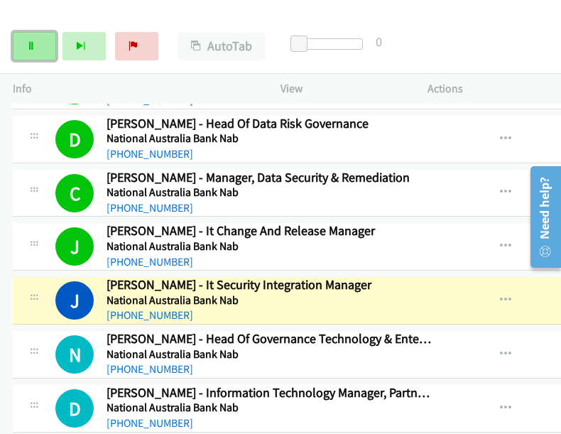
click at [44, 43] on link "Pause" at bounding box center [34, 46] width 43 height 28
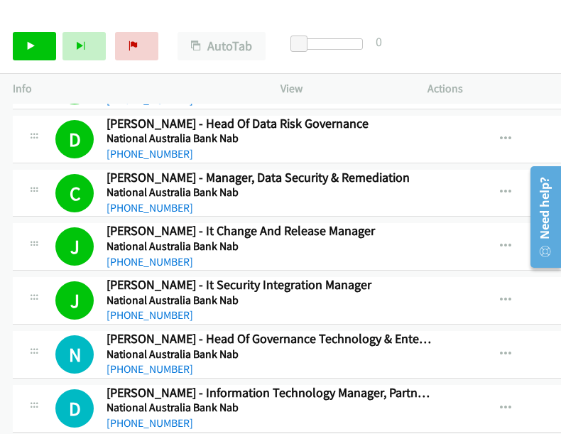
click at [512, 18] on div at bounding box center [274, 27] width 548 height 55
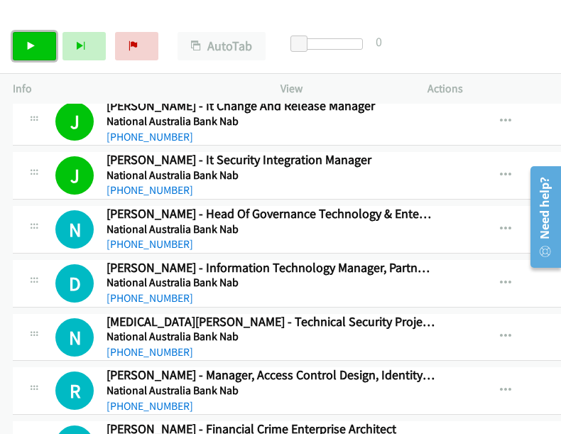
scroll to position [7738, 0]
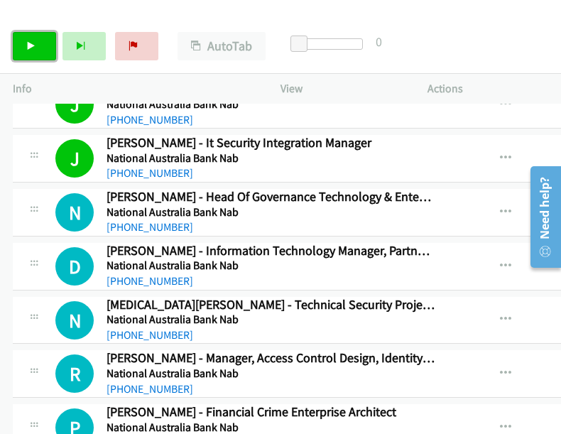
click at [37, 55] on link "Start Calls" at bounding box center [34, 46] width 43 height 28
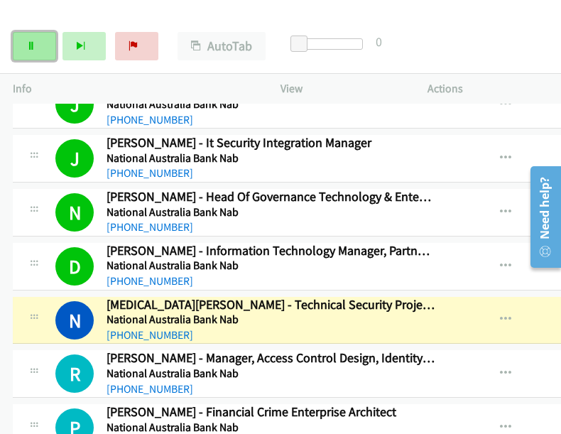
click at [40, 33] on link "Pause" at bounding box center [34, 46] width 43 height 28
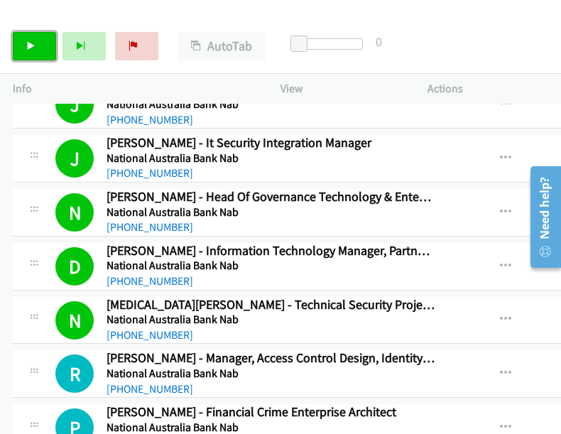
click at [17, 38] on link "Start Calls" at bounding box center [34, 46] width 43 height 28
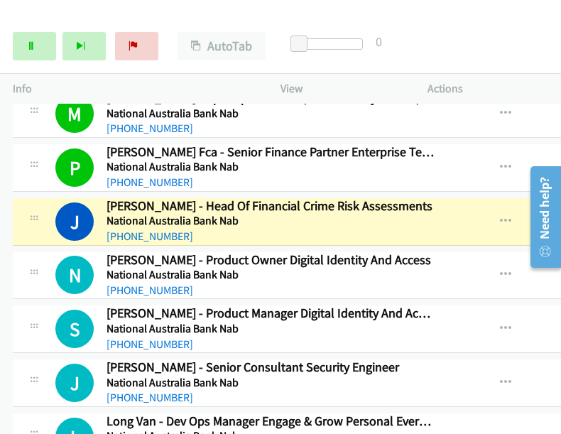
scroll to position [8106, 0]
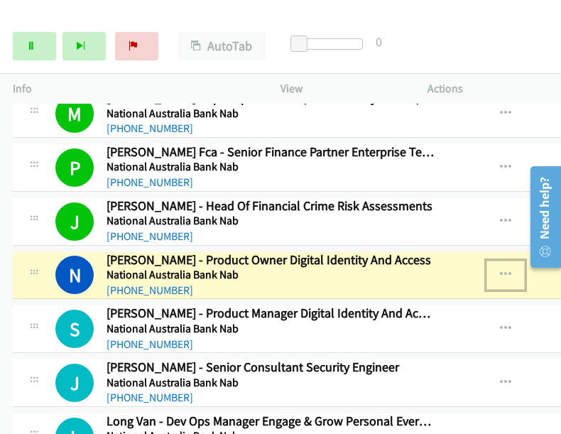
click at [507, 269] on icon "button" at bounding box center [505, 274] width 11 height 11
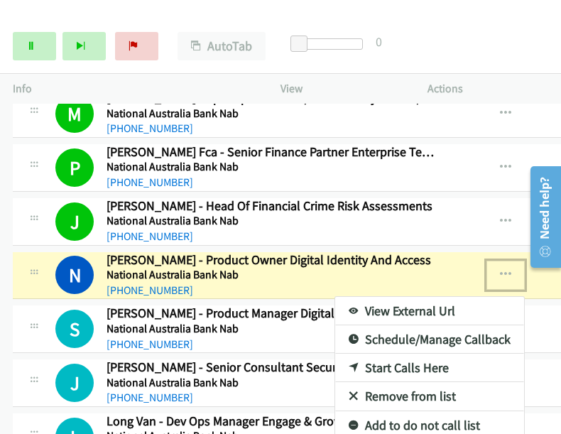
click at [403, 297] on link "View External Url" at bounding box center [429, 311] width 189 height 28
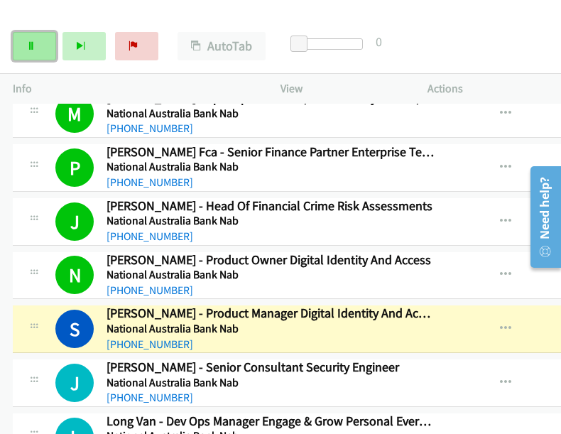
click at [45, 55] on link "Pause" at bounding box center [34, 46] width 43 height 28
click at [509, 315] on button "button" at bounding box center [506, 329] width 38 height 28
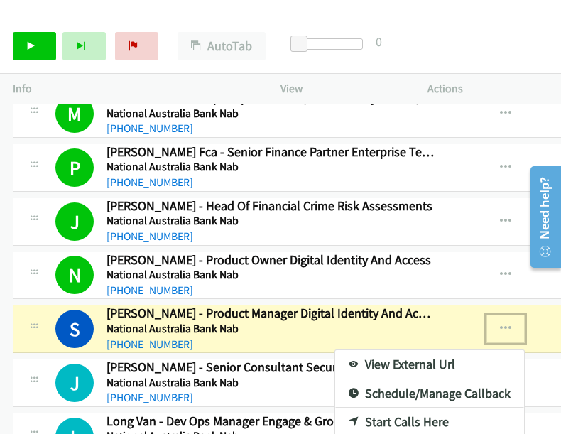
click at [408, 350] on link "View External Url" at bounding box center [429, 364] width 189 height 28
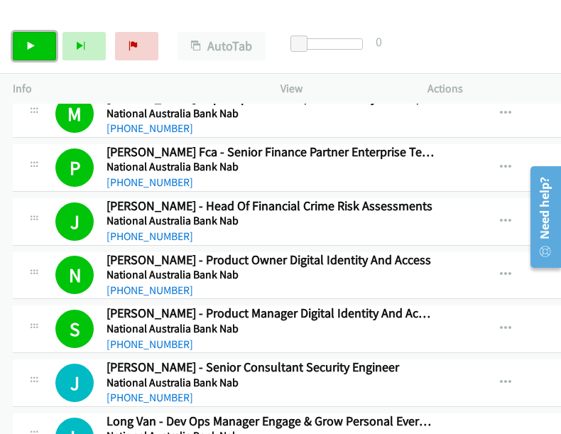
click at [34, 46] on icon at bounding box center [31, 47] width 10 height 10
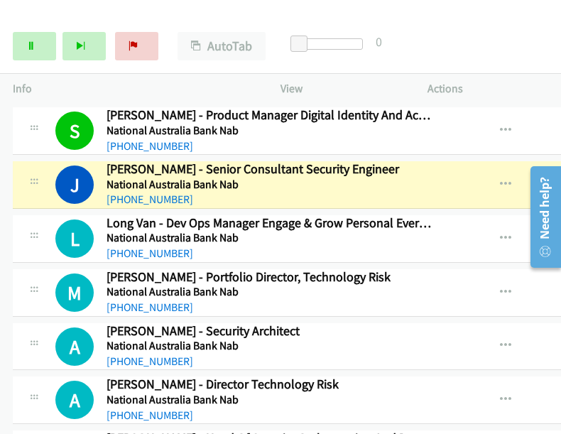
scroll to position [8305, 0]
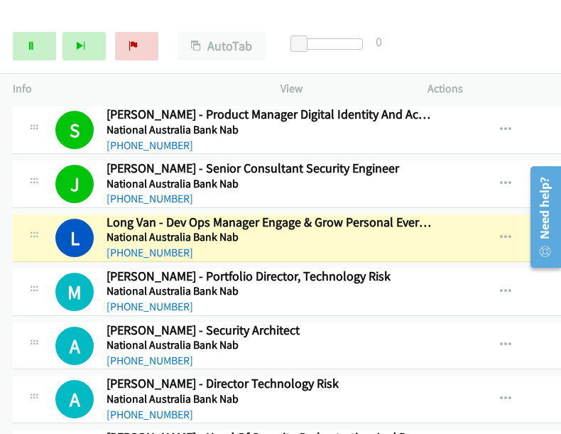
click at [504, 53] on div "Start Calls Pause Next Finish Dialing Long Van - Dev Ops Manager Engage & Grow …" at bounding box center [280, 46] width 561 height 55
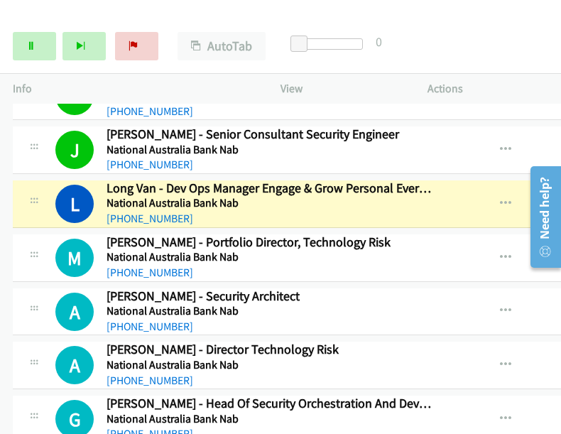
scroll to position [8340, 0]
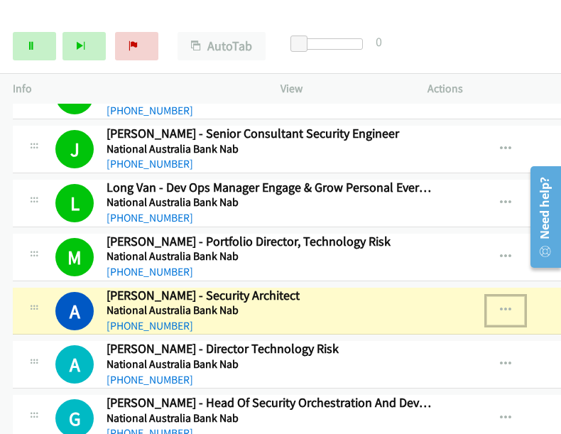
click at [501, 305] on icon "button" at bounding box center [505, 310] width 11 height 11
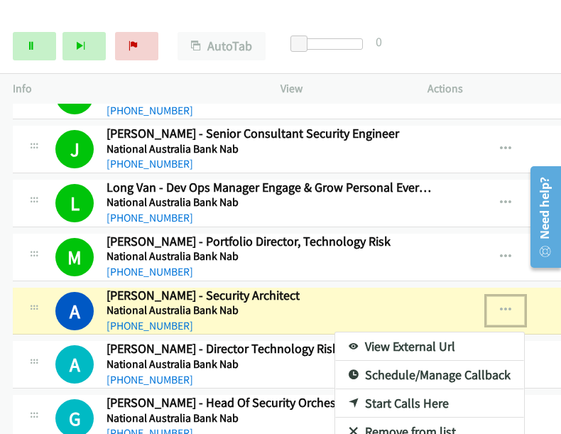
click at [417, 332] on link "View External Url" at bounding box center [429, 346] width 189 height 28
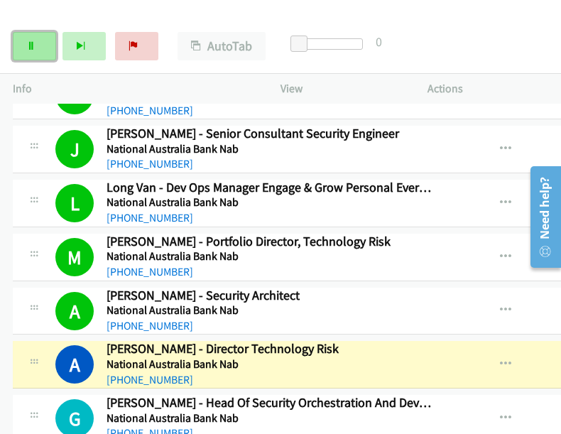
click at [26, 42] on icon at bounding box center [31, 47] width 10 height 10
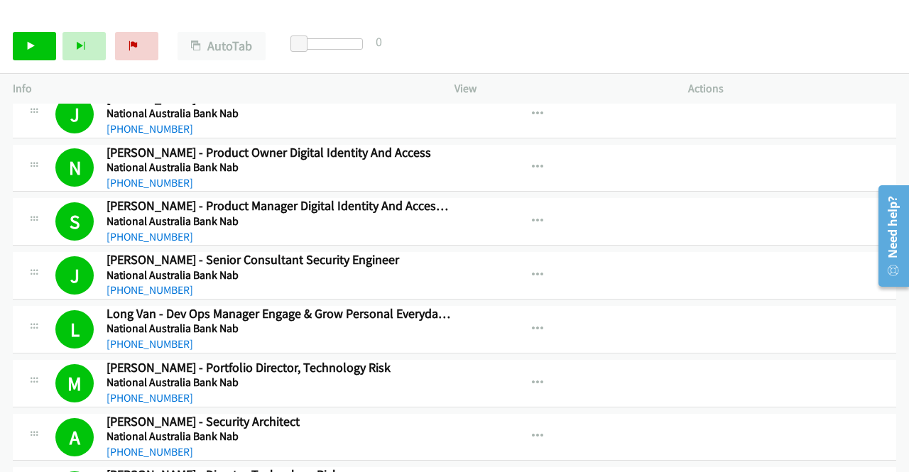
scroll to position [8150, 0]
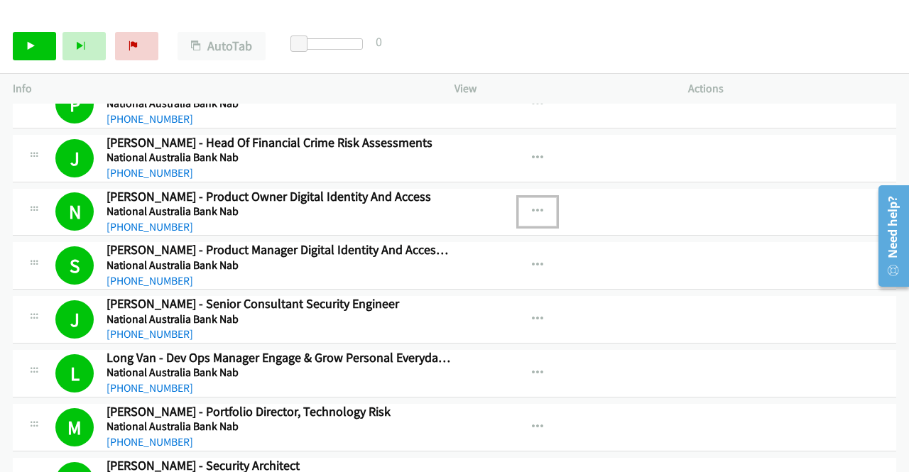
click at [538, 197] on button "button" at bounding box center [538, 211] width 38 height 28
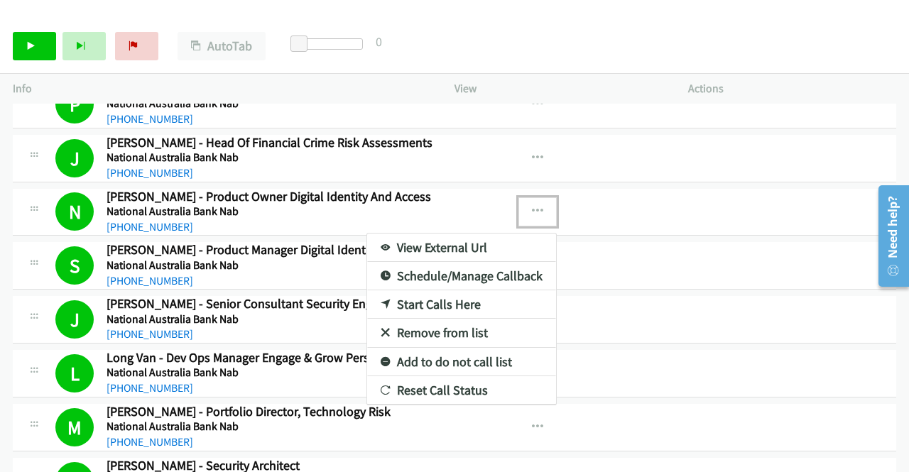
click at [418, 234] on link "View External Url" at bounding box center [461, 248] width 189 height 28
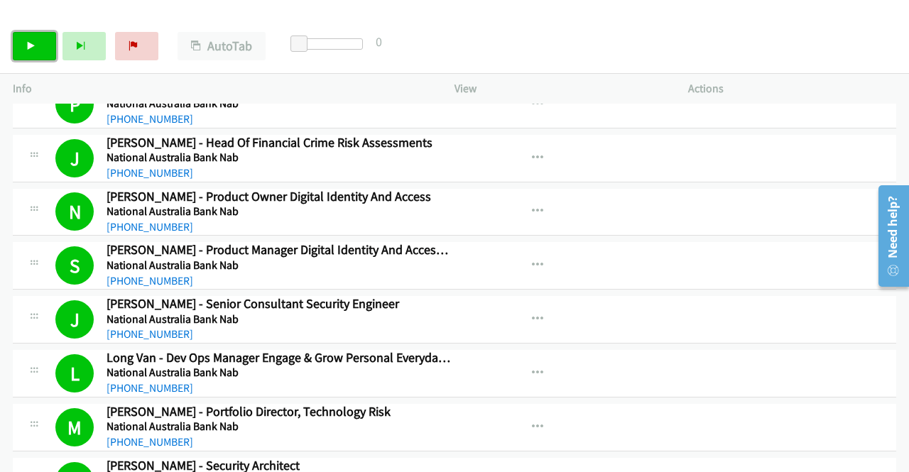
click at [40, 52] on link "Start Calls" at bounding box center [34, 46] width 43 height 28
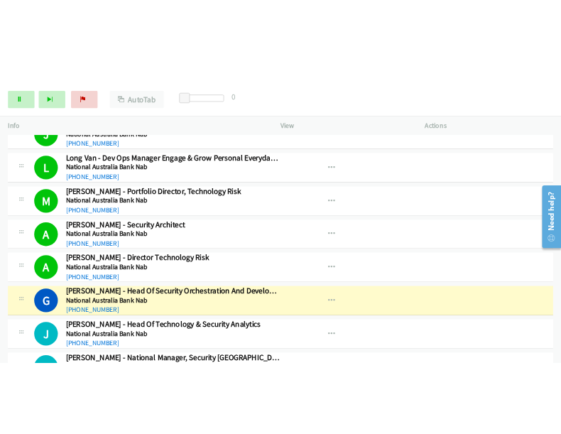
scroll to position [8387, 0]
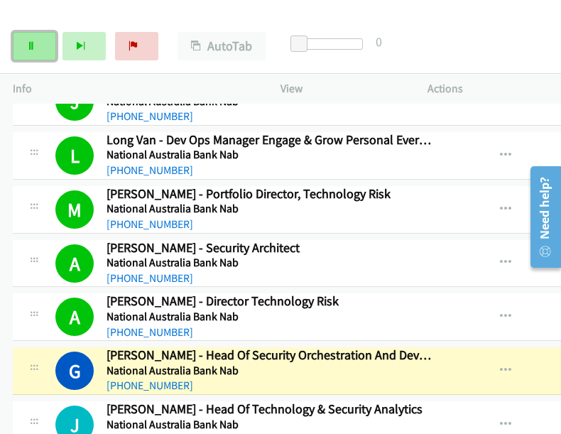
click at [36, 47] on link "Pause" at bounding box center [34, 46] width 43 height 28
click at [38, 48] on link "Start Calls" at bounding box center [34, 46] width 43 height 28
click at [38, 48] on link "Pause" at bounding box center [34, 46] width 43 height 28
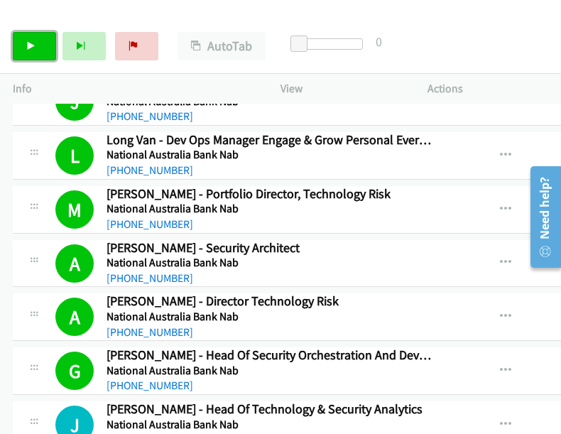
click at [33, 50] on icon at bounding box center [31, 47] width 10 height 10
click at [508, 48] on div "Start Calls Pause Next Finish Call Completed AutoTab AutoTab 0" at bounding box center [280, 46] width 561 height 55
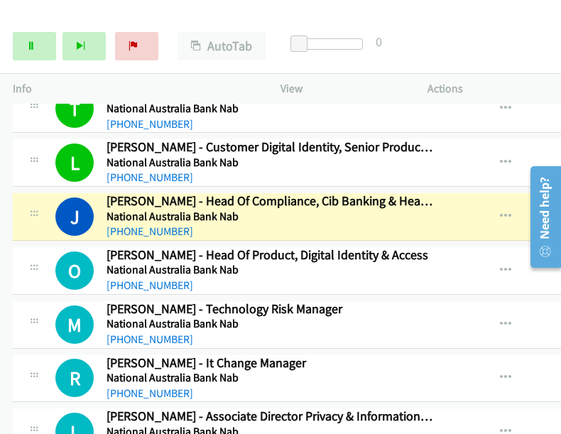
scroll to position [8885, 0]
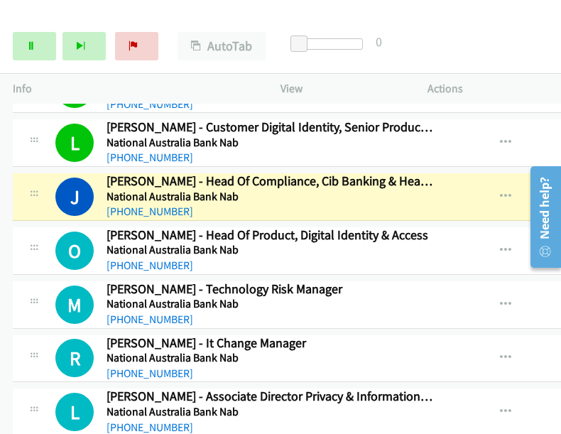
click at [509, 37] on div "Start Calls Pause Next Finish Dialing [PERSON_NAME] - Head Of Compliance, Cib B…" at bounding box center [280, 46] width 561 height 55
click at [502, 191] on icon "button" at bounding box center [505, 196] width 11 height 11
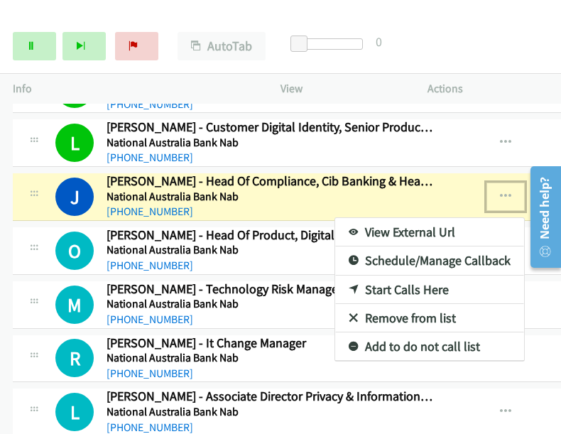
click at [445, 218] on link "View External Url" at bounding box center [429, 232] width 189 height 28
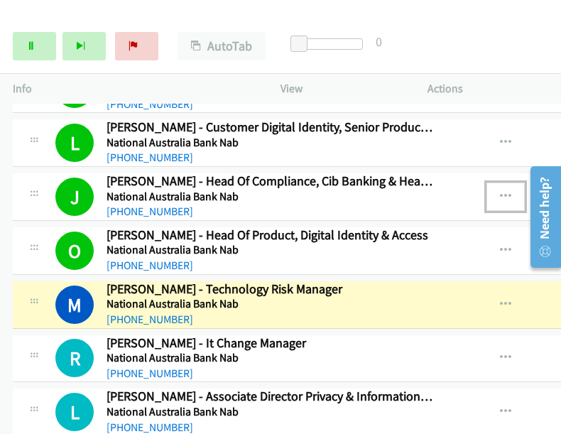
scroll to position [8956, 0]
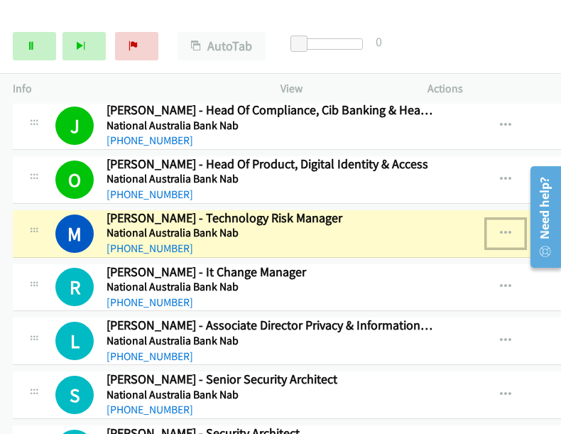
click at [502, 228] on icon "button" at bounding box center [505, 233] width 11 height 11
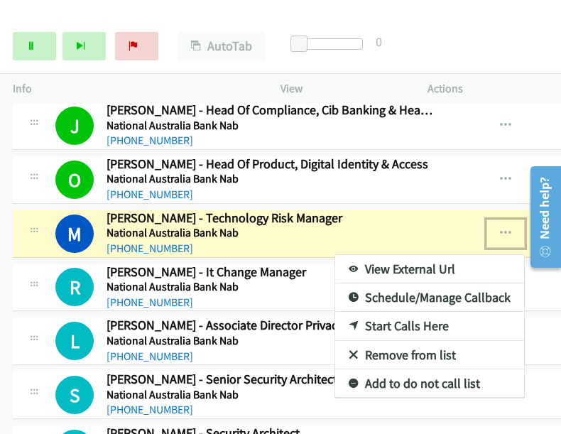
click at [401, 255] on link "View External Url" at bounding box center [429, 269] width 189 height 28
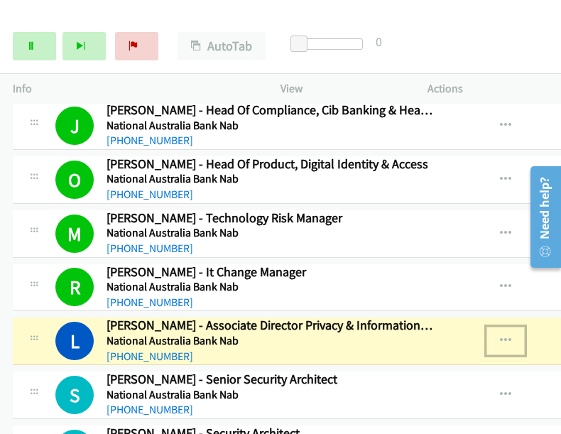
click at [509, 327] on button "button" at bounding box center [506, 341] width 38 height 28
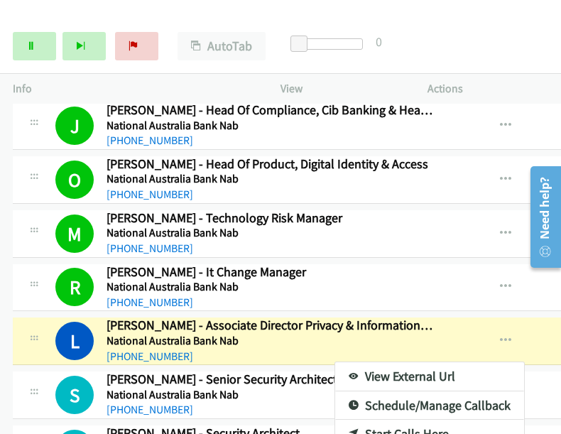
click at [504, 295] on div at bounding box center [280, 217] width 561 height 434
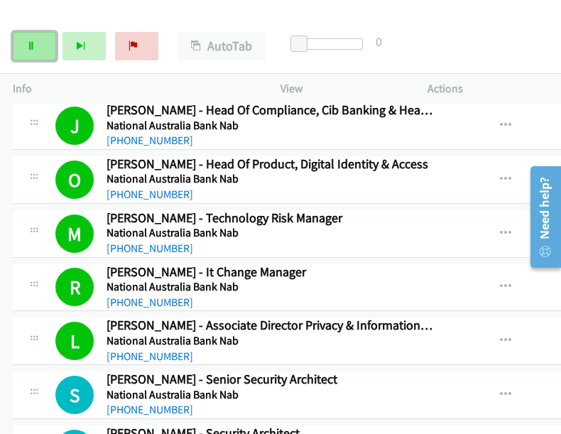
click at [45, 50] on link "Pause" at bounding box center [34, 46] width 43 height 28
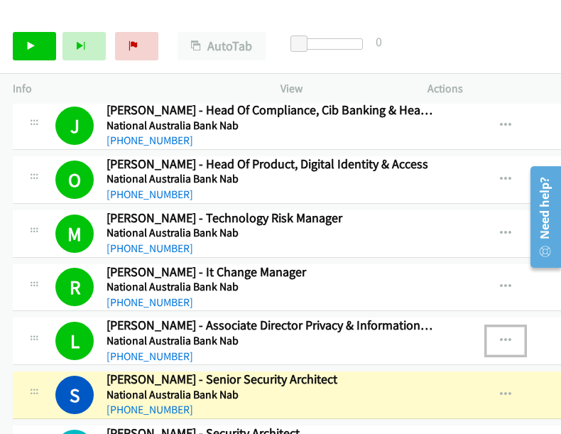
click at [502, 335] on icon "button" at bounding box center [505, 340] width 11 height 11
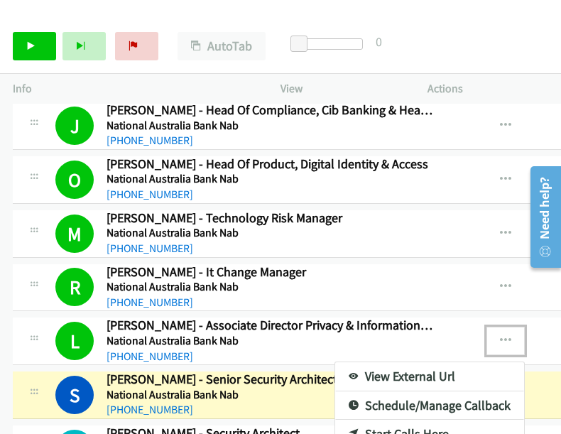
click at [504, 296] on div at bounding box center [280, 217] width 561 height 434
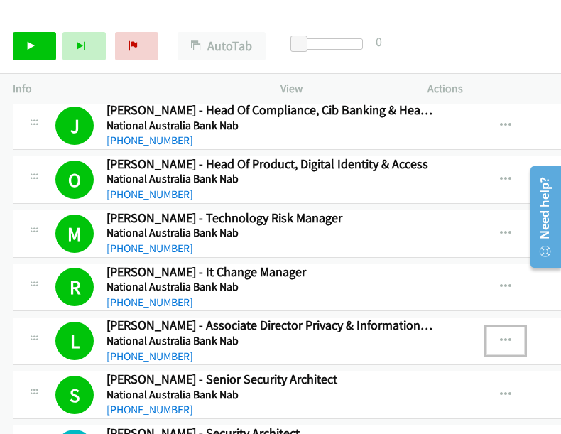
click at [504, 335] on icon "button" at bounding box center [505, 340] width 11 height 11
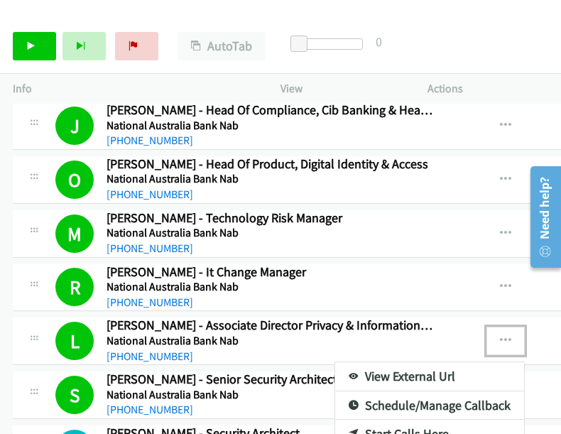
click at [426, 362] on link "View External Url" at bounding box center [429, 376] width 189 height 28
